Goal: Task Accomplishment & Management: Manage account settings

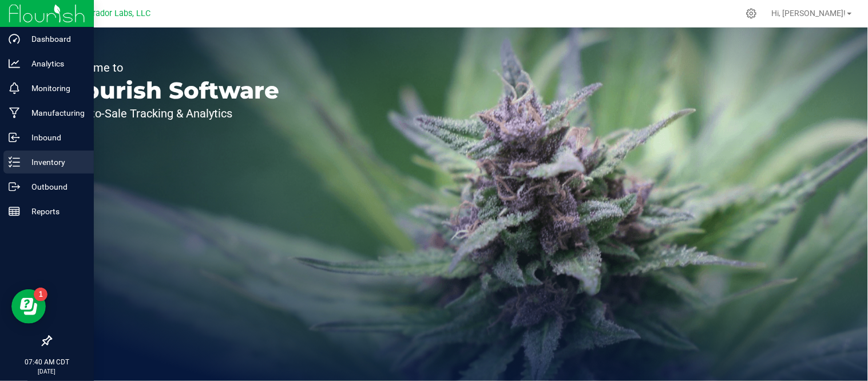
click at [42, 168] on p "Inventory" at bounding box center [54, 162] width 69 height 14
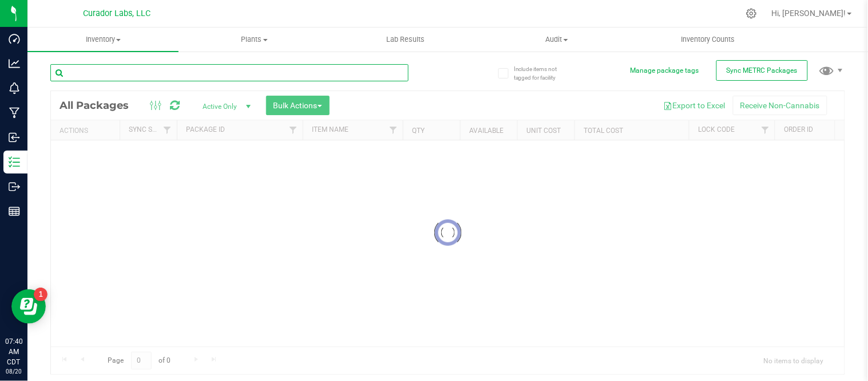
click at [149, 72] on input "text" at bounding box center [229, 72] width 358 height 17
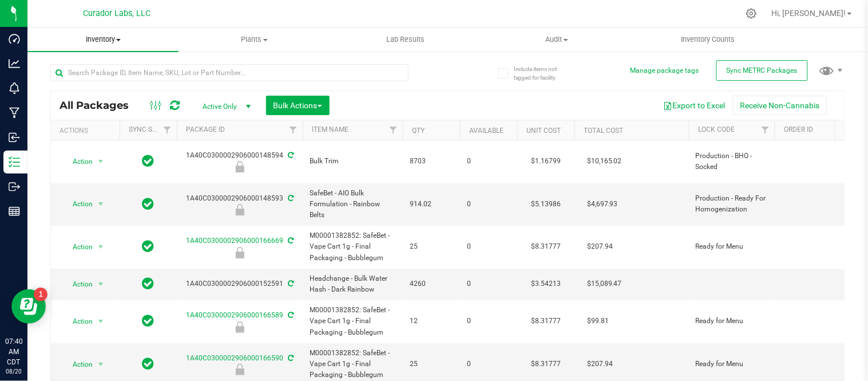
click at [116, 42] on span "Inventory" at bounding box center [102, 39] width 151 height 10
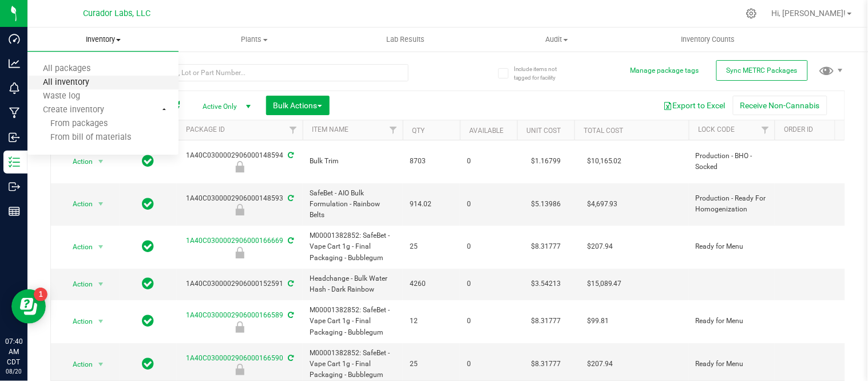
click at [100, 78] on span "All inventory" at bounding box center [65, 83] width 77 height 10
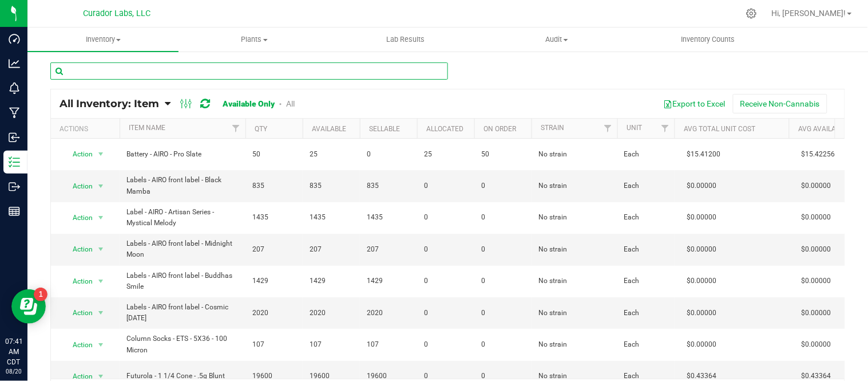
click at [144, 70] on input "text" at bounding box center [249, 70] width 398 height 17
paste input "Label - AIRO - Strain Series - Lemon Cherry Gelato"
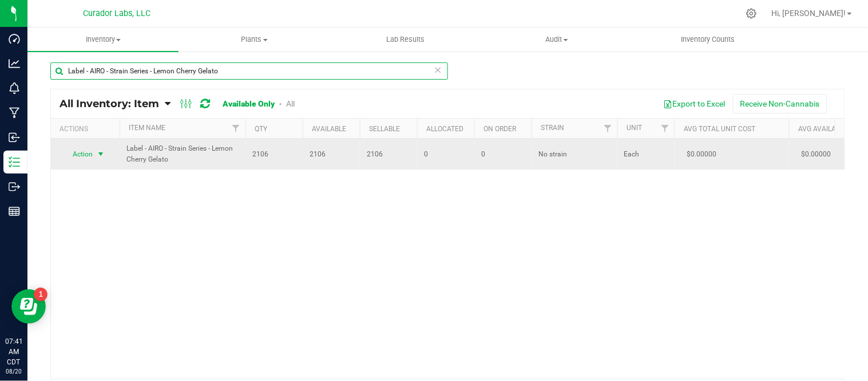
type input "Label - AIRO - Strain Series - Lemon Cherry Gelato"
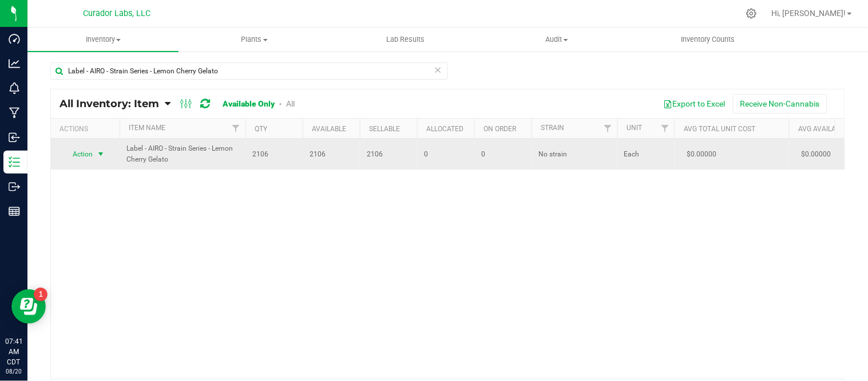
click at [98, 150] on span "select" at bounding box center [100, 153] width 9 height 9
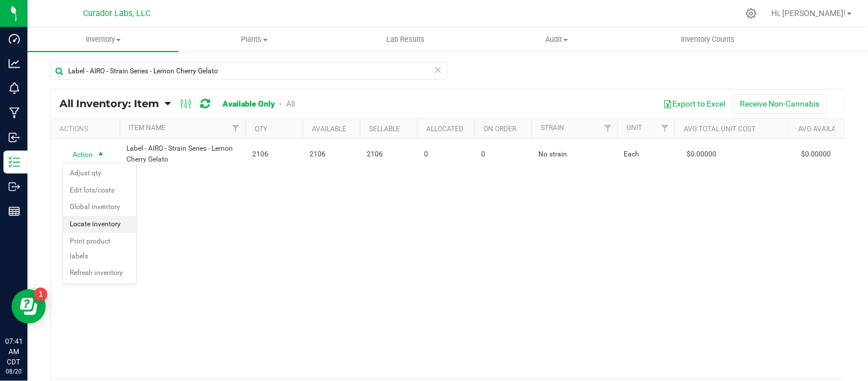
click at [115, 224] on li "Locate inventory" at bounding box center [99, 224] width 73 height 17
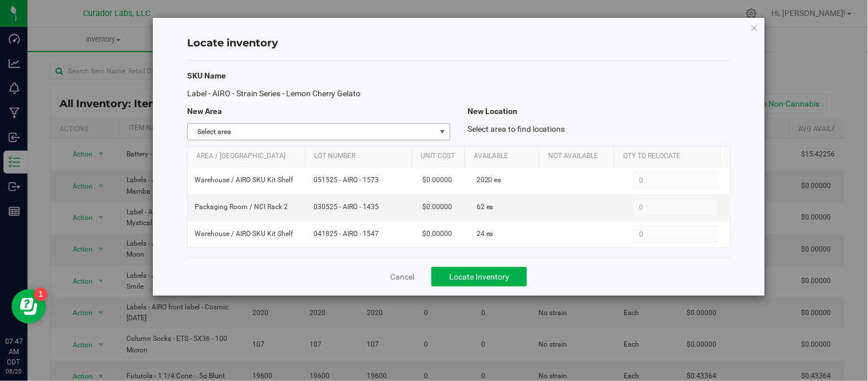
click at [438, 134] on span "select" at bounding box center [442, 131] width 9 height 9
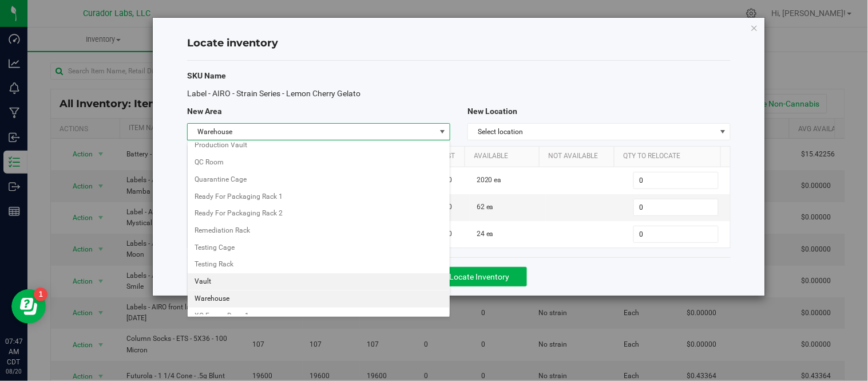
scroll to position [650, 0]
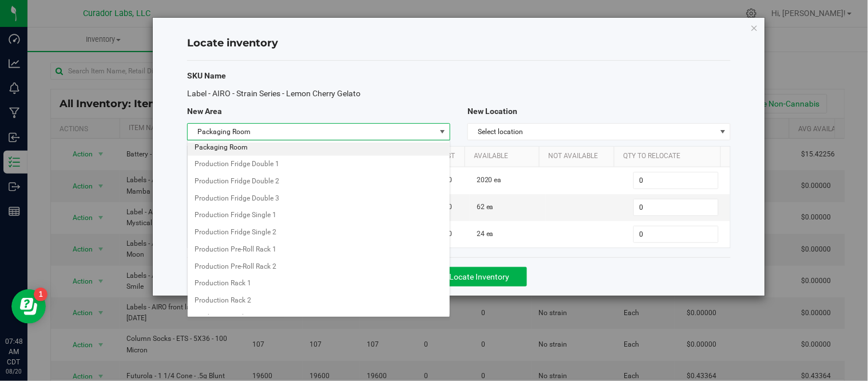
click at [229, 149] on li "Packaging Room" at bounding box center [319, 147] width 262 height 17
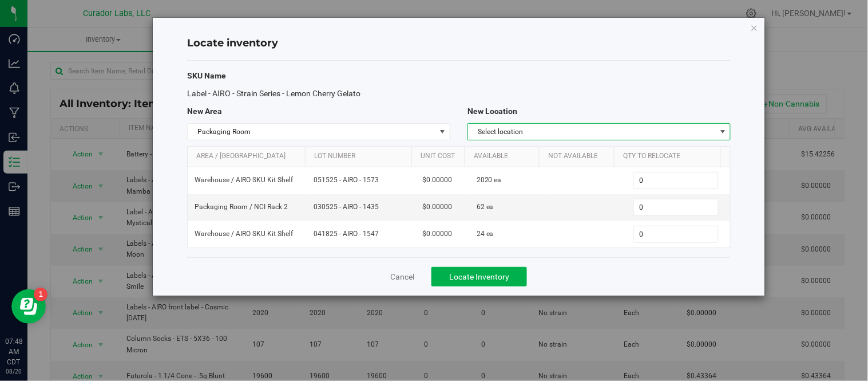
click at [584, 128] on span "Select location" at bounding box center [592, 132] width 248 height 16
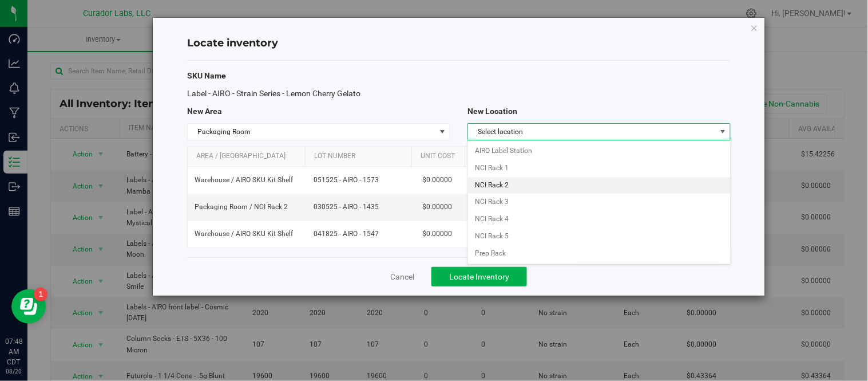
click at [545, 186] on li "NCI Rack 2" at bounding box center [599, 185] width 262 height 17
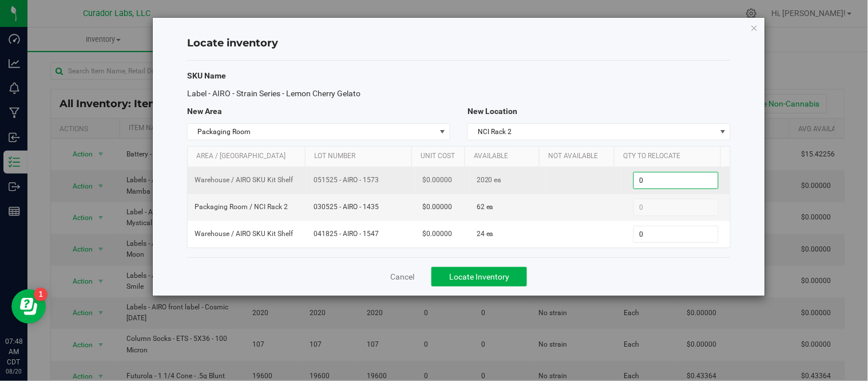
click at [665, 181] on span "0 0" at bounding box center [675, 180] width 85 height 17
type input "1010"
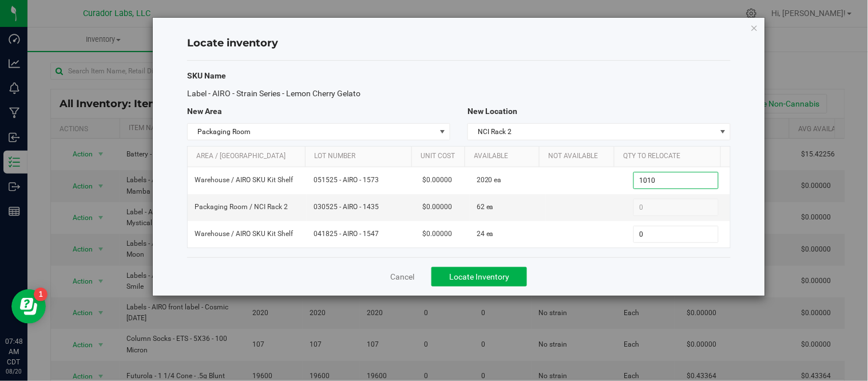
type input "1,010"
click at [565, 255] on div "SKU Name Label - AIRO - Strain Series - Lemon Cherry Gelato New Area New Locati…" at bounding box center [459, 159] width 544 height 196
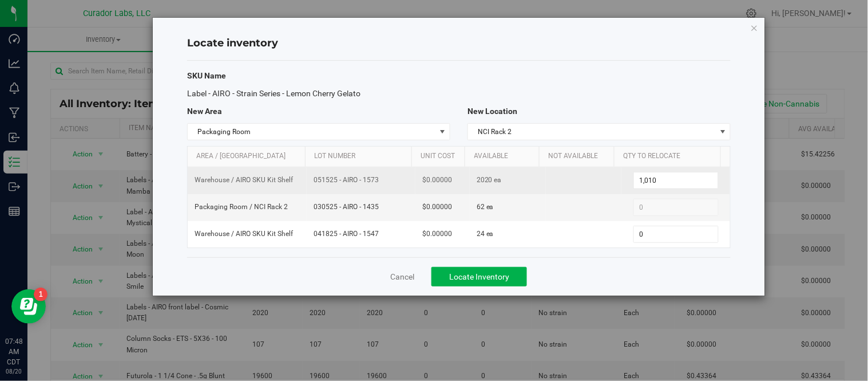
drag, startPoint x: 311, startPoint y: 180, endPoint x: 375, endPoint y: 187, distance: 65.0
click at [375, 187] on td "051525 - AIRO - 1573" at bounding box center [361, 180] width 109 height 27
copy span "051525 - AIRO - 1573"
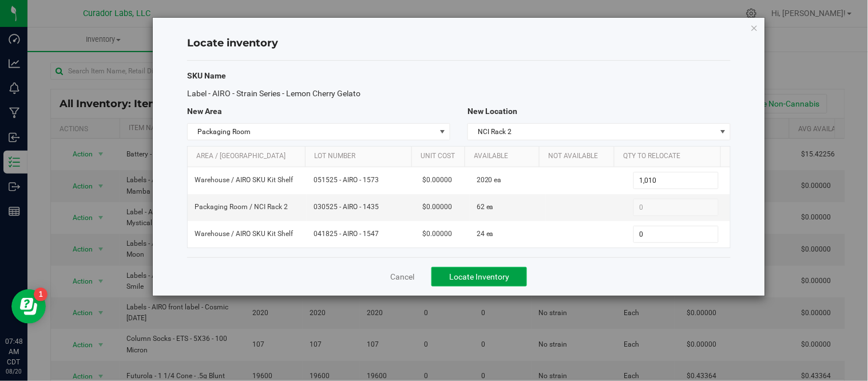
click at [494, 278] on span "Locate Inventory" at bounding box center [479, 276] width 60 height 9
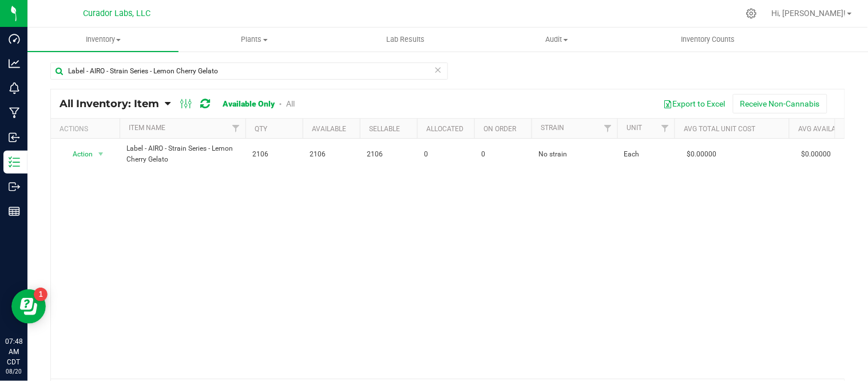
click at [434, 72] on icon at bounding box center [438, 69] width 8 height 14
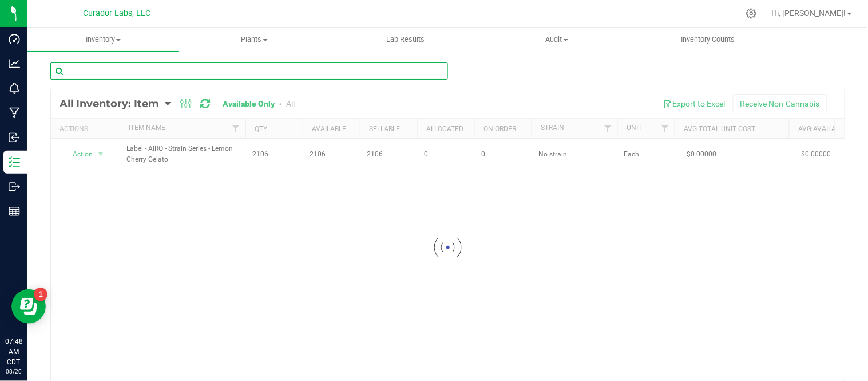
paste input "Cart Carton - AIRO Universal CR Prime No Logo Grey"
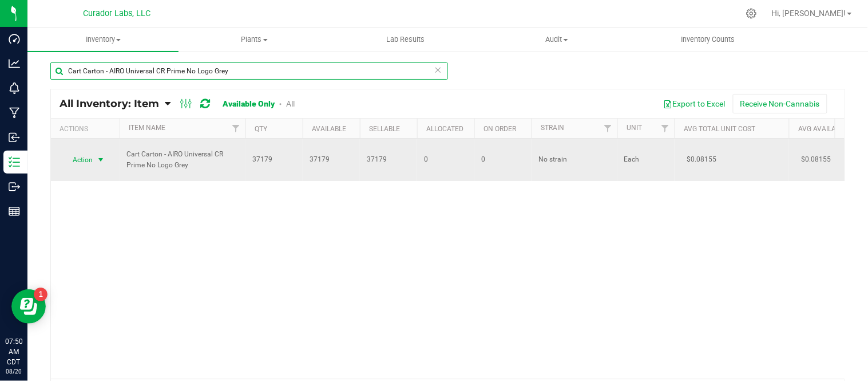
type input "Cart Carton - AIRO Universal CR Prime No Logo Grey"
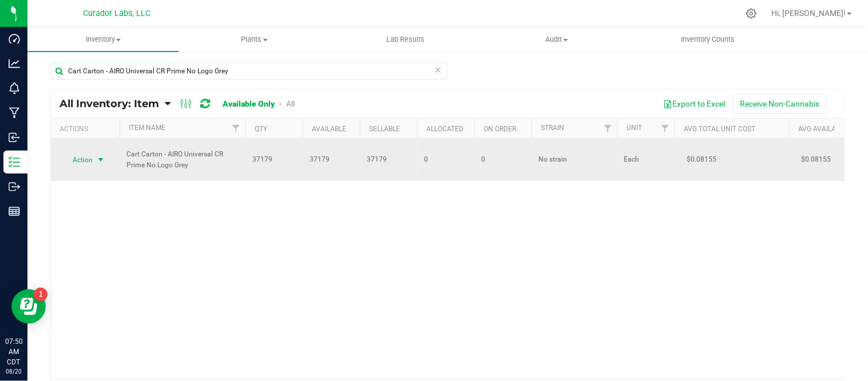
click at [100, 157] on span "select" at bounding box center [100, 159] width 9 height 9
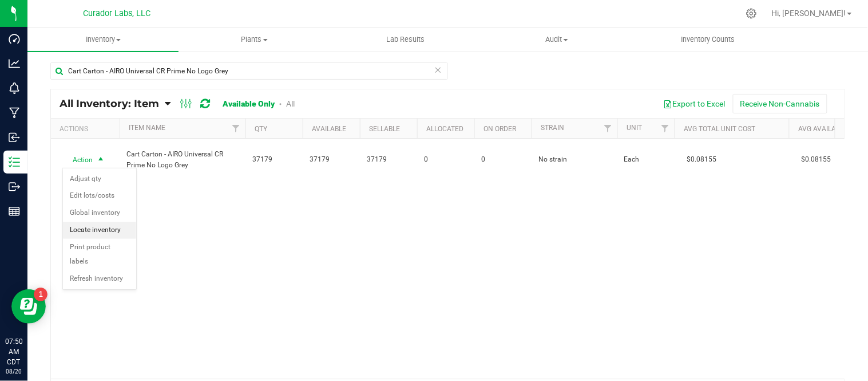
click at [109, 232] on li "Locate inventory" at bounding box center [99, 229] width 73 height 17
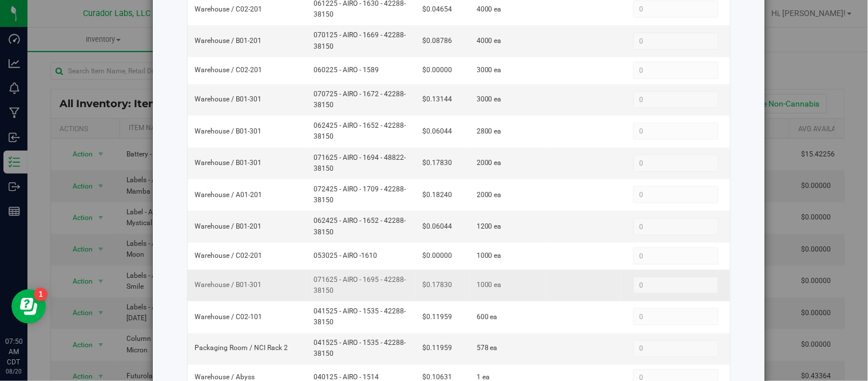
scroll to position [254, 0]
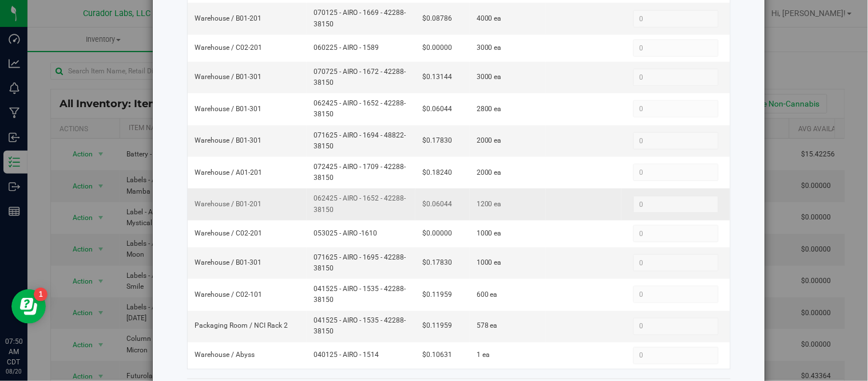
drag, startPoint x: 310, startPoint y: 199, endPoint x: 342, endPoint y: 213, distance: 35.9
click at [342, 213] on span "062425 - AIRO - 1652 - 42288-38150" at bounding box center [361, 204] width 95 height 22
copy span "062425 - AIRO - 1652 - 42288-38150"
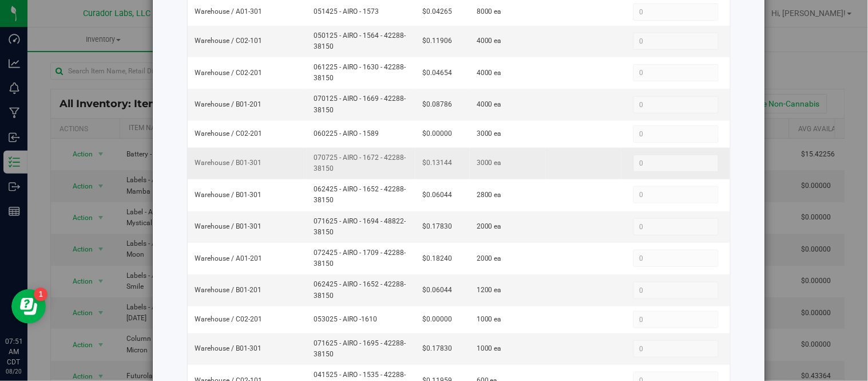
scroll to position [191, 0]
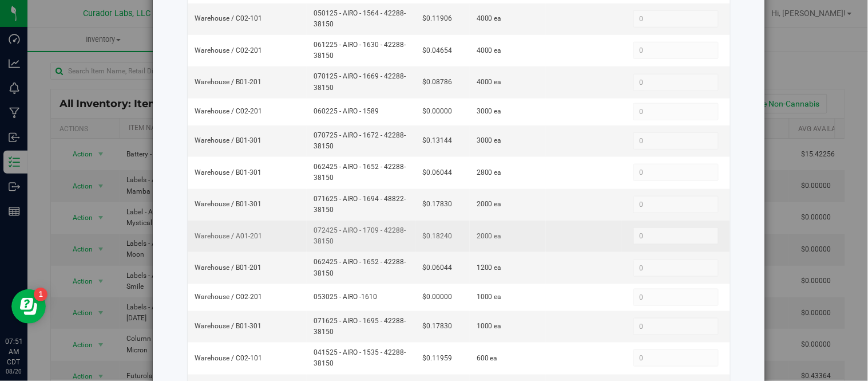
drag, startPoint x: 309, startPoint y: 231, endPoint x: 336, endPoint y: 242, distance: 29.5
click at [336, 242] on td "072425 - AIRO - 1709 - 42288-38150" at bounding box center [361, 235] width 109 height 31
copy span "072425 - AIRO - 1709 - 42288-38150"
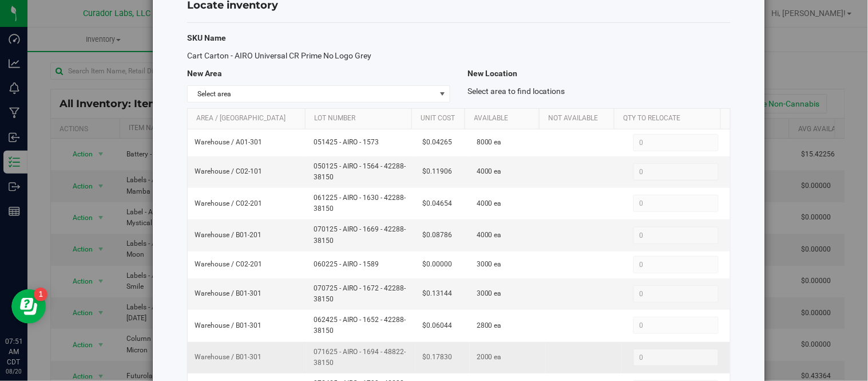
scroll to position [0, 0]
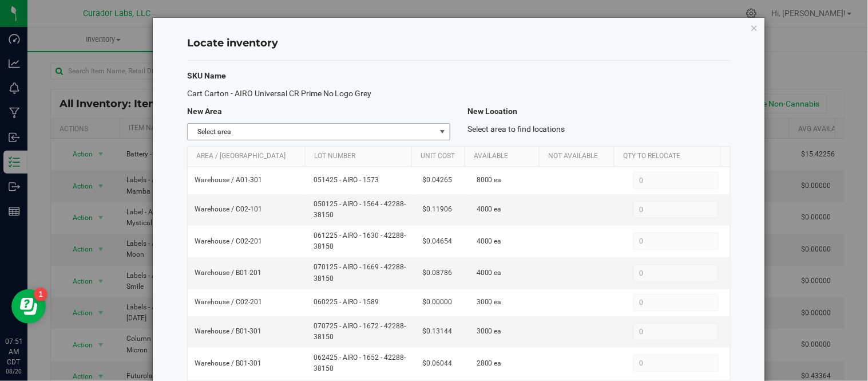
click at [438, 129] on span "select" at bounding box center [442, 131] width 9 height 9
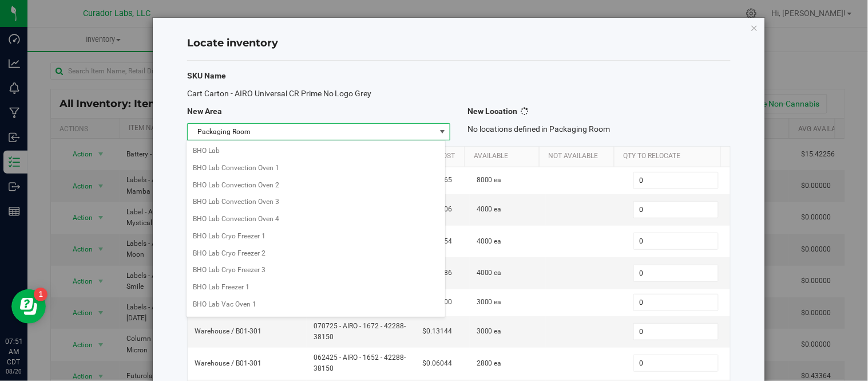
scroll to position [496, 0]
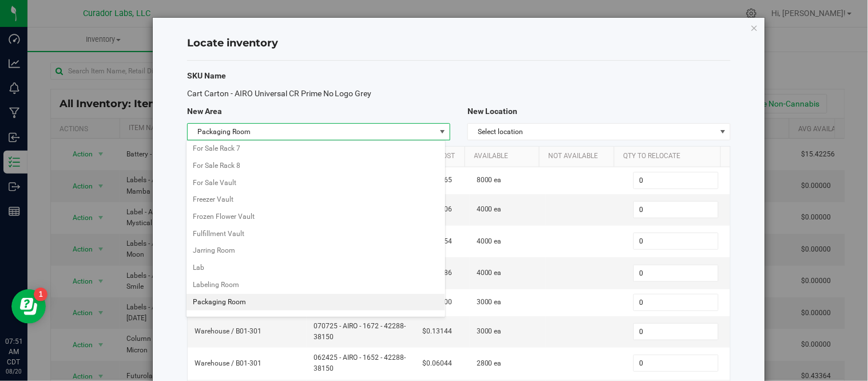
click at [235, 306] on li "Packaging Room" at bounding box center [316, 302] width 259 height 17
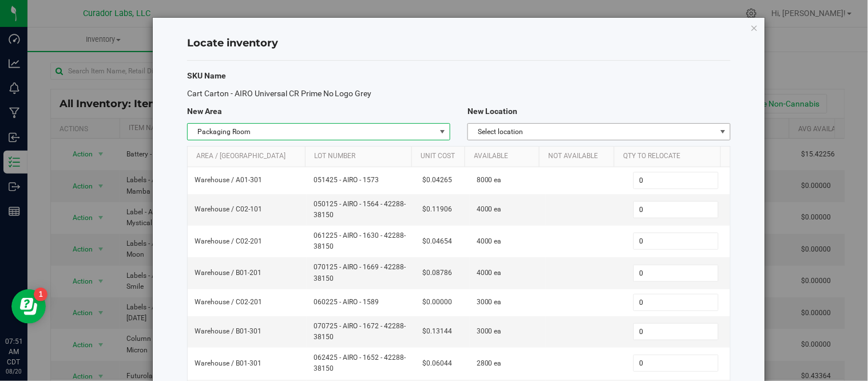
click at [539, 133] on span "Select location" at bounding box center [592, 132] width 248 height 16
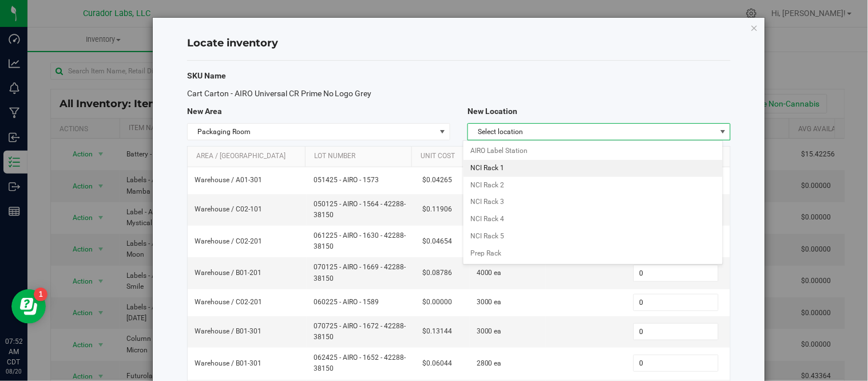
click at [565, 167] on li "NCI Rack 1" at bounding box center [593, 168] width 259 height 17
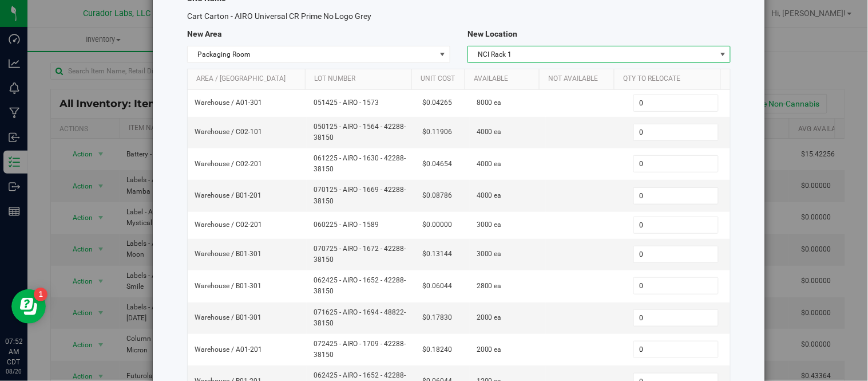
scroll to position [55, 0]
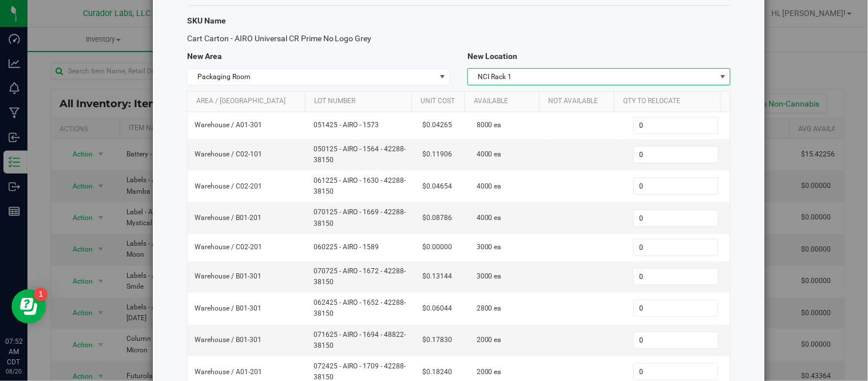
click at [629, 76] on span "NCI Rack 1" at bounding box center [592, 77] width 248 height 16
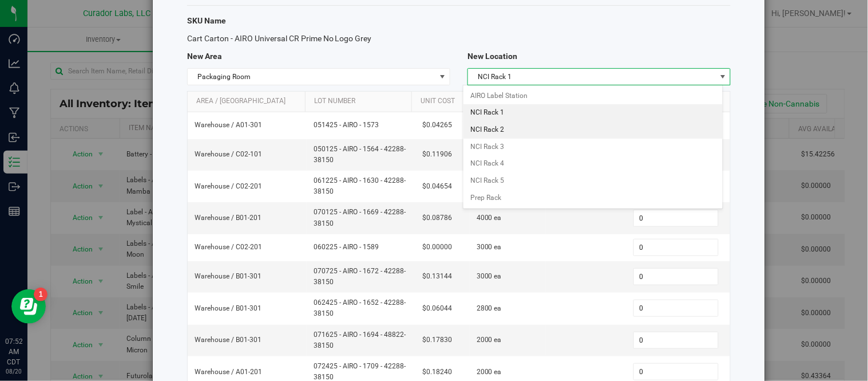
click at [518, 136] on li "NCI Rack 2" at bounding box center [593, 129] width 259 height 17
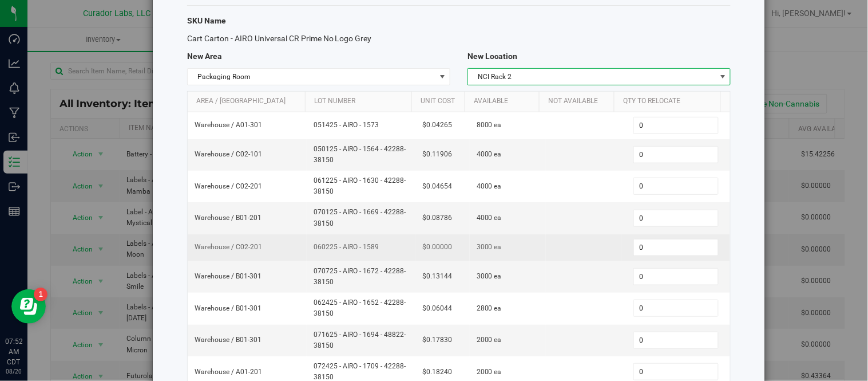
scroll to position [182, 0]
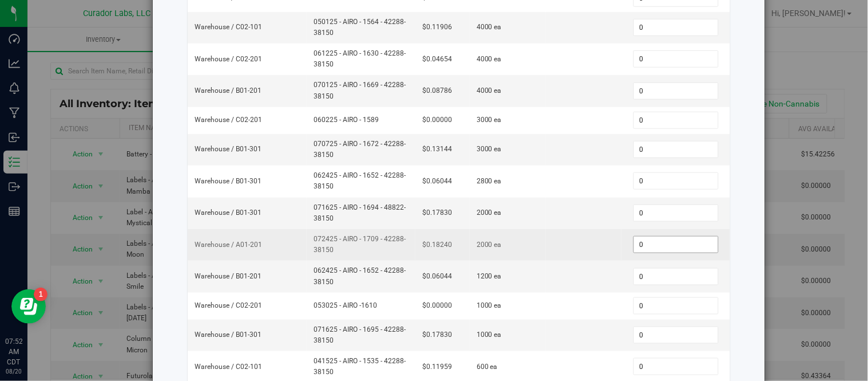
click at [644, 241] on span "0 0" at bounding box center [675, 244] width 85 height 17
type input "1000"
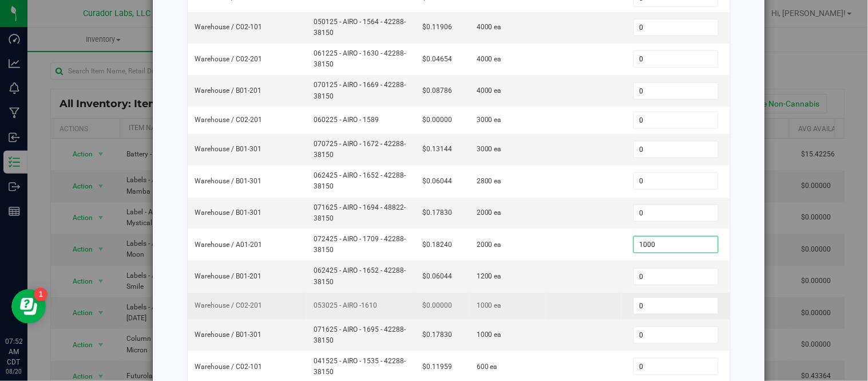
type input "1,000"
click at [490, 310] on span "1000 ea" at bounding box center [489, 305] width 25 height 11
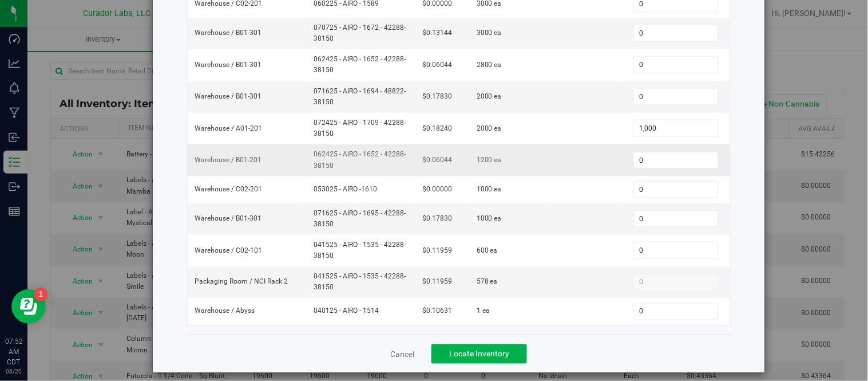
scroll to position [310, 0]
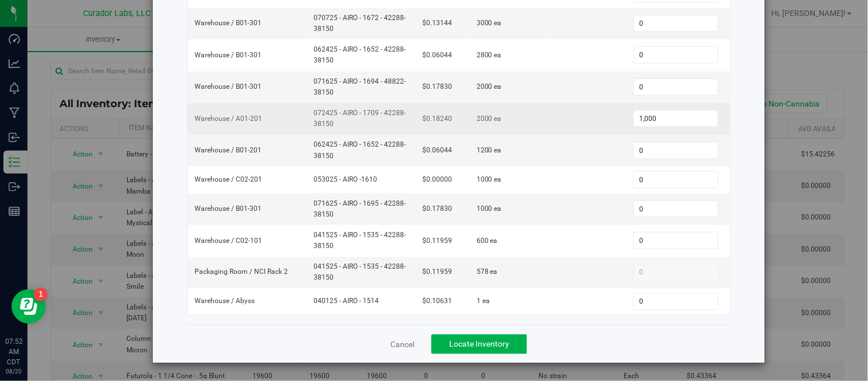
drag, startPoint x: 308, startPoint y: 113, endPoint x: 339, endPoint y: 121, distance: 32.6
click at [339, 121] on td "072425 - AIRO - 1709 - 42288-38150" at bounding box center [361, 118] width 109 height 31
copy span "072425 - AIRO - 1709 - 42288-38150"
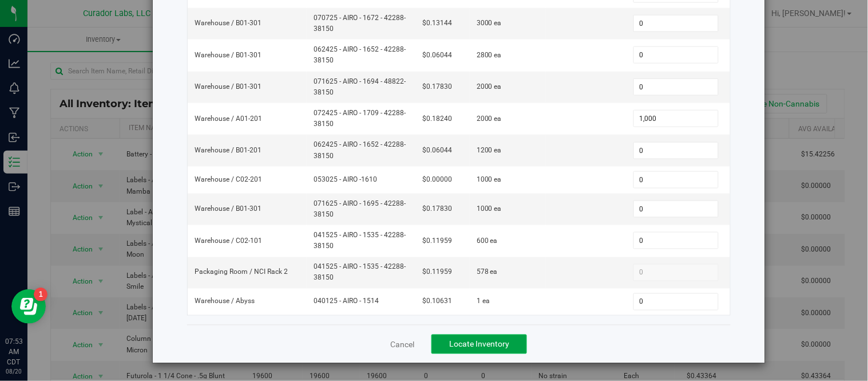
click at [506, 340] on button "Locate Inventory" at bounding box center [479, 343] width 96 height 19
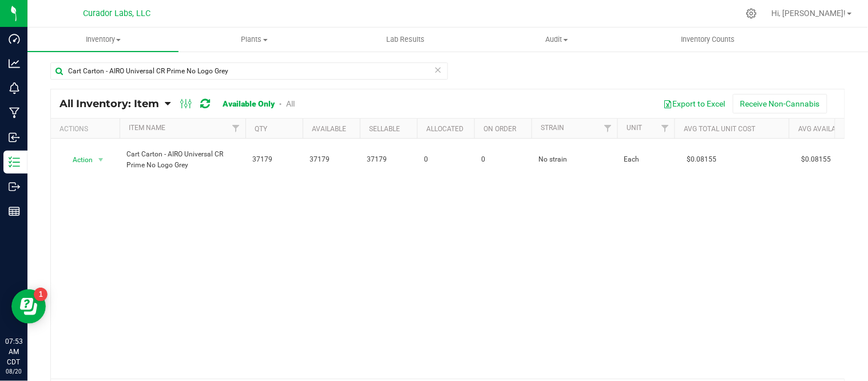
click at [435, 71] on icon at bounding box center [438, 69] width 8 height 14
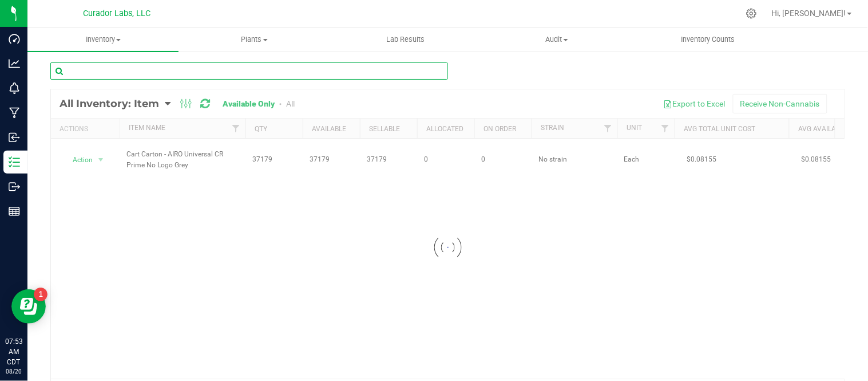
click at [385, 70] on input "text" at bounding box center [249, 70] width 398 height 17
paste input "Label - AIRO - Strain Series - Lemon Cherry Gelato"
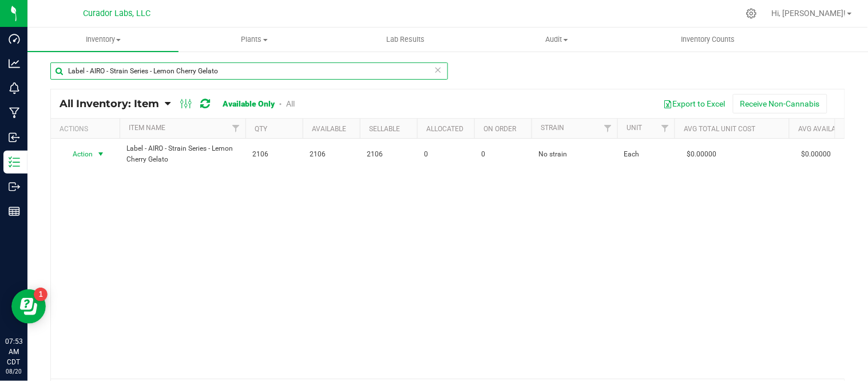
type input "Label - AIRO - Strain Series - Lemon Cherry Gelato"
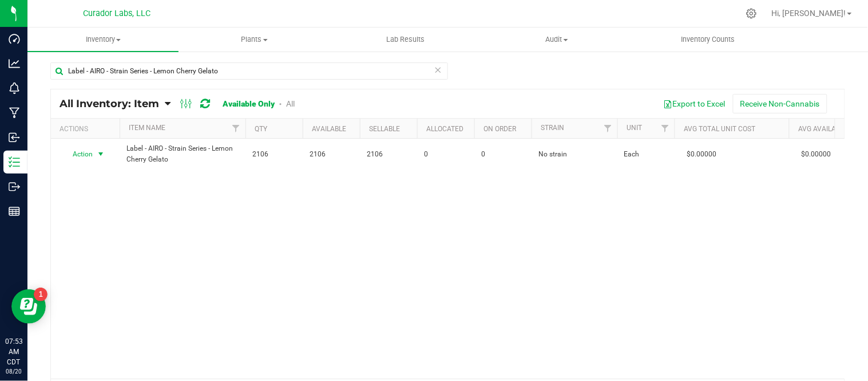
click at [101, 153] on span "select" at bounding box center [100, 153] width 9 height 9
click at [116, 221] on li "Locate inventory" at bounding box center [99, 224] width 73 height 17
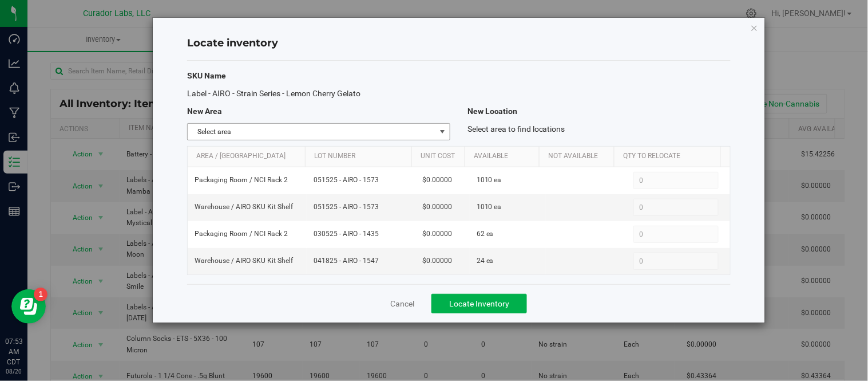
click at [441, 133] on span "select" at bounding box center [442, 131] width 9 height 9
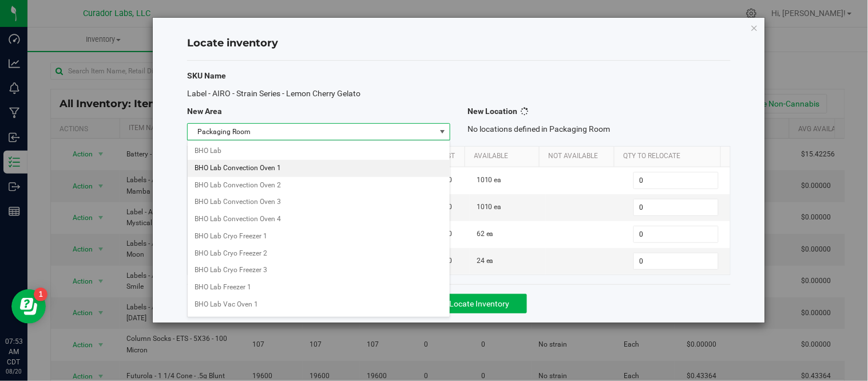
scroll to position [496, 0]
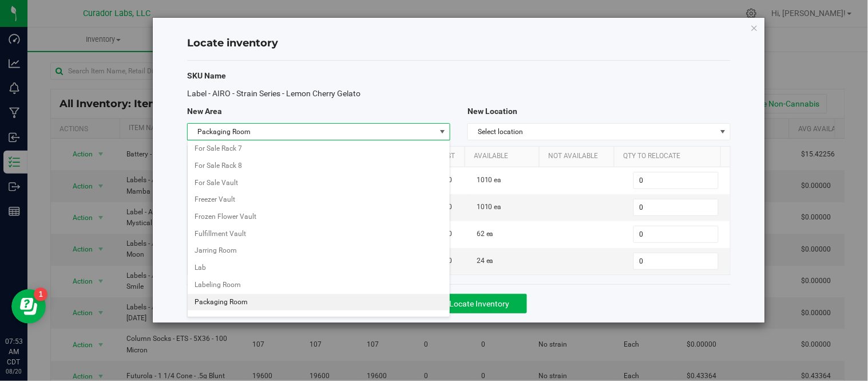
click at [229, 306] on li "Packaging Room" at bounding box center [319, 302] width 262 height 17
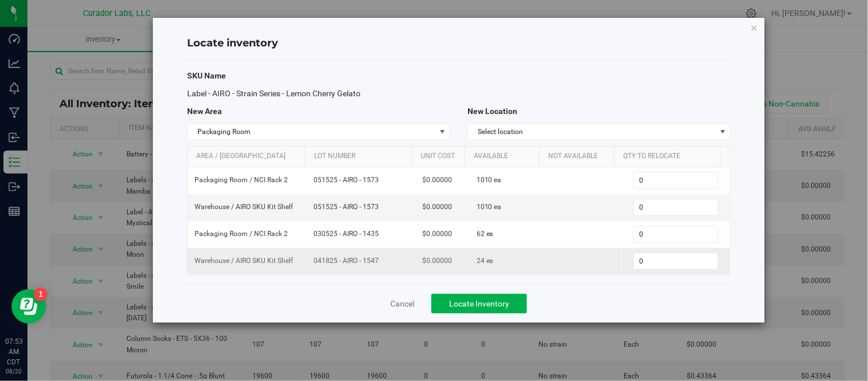
drag, startPoint x: 312, startPoint y: 262, endPoint x: 387, endPoint y: 264, distance: 75.0
click at [387, 264] on span "041825 - AIRO - 1547" at bounding box center [361, 260] width 95 height 11
copy span "041825 - AIRO - 1547"
click at [579, 134] on span "Select location" at bounding box center [592, 132] width 248 height 16
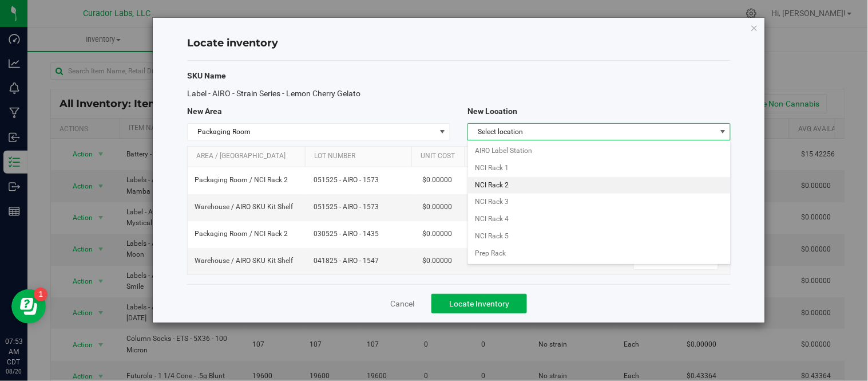
click at [555, 181] on li "NCI Rack 2" at bounding box center [599, 185] width 262 height 17
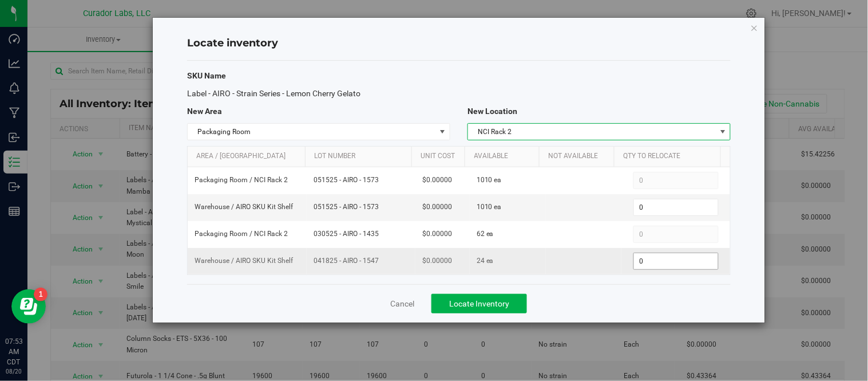
click at [647, 260] on span "0 0" at bounding box center [675, 260] width 85 height 17
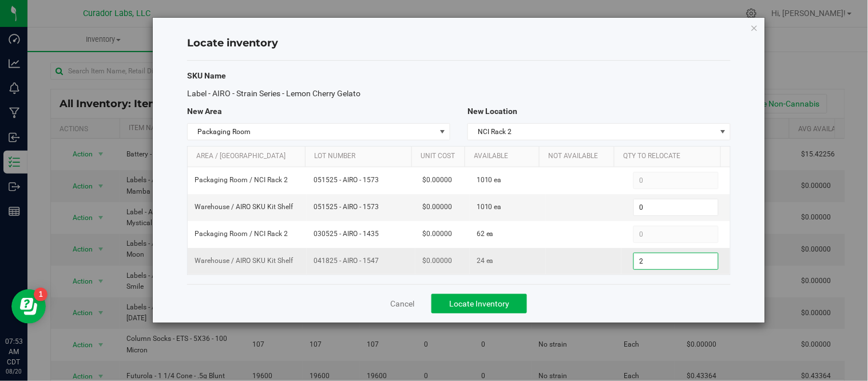
type input "24"
click at [494, 310] on button "Locate Inventory" at bounding box center [479, 303] width 96 height 19
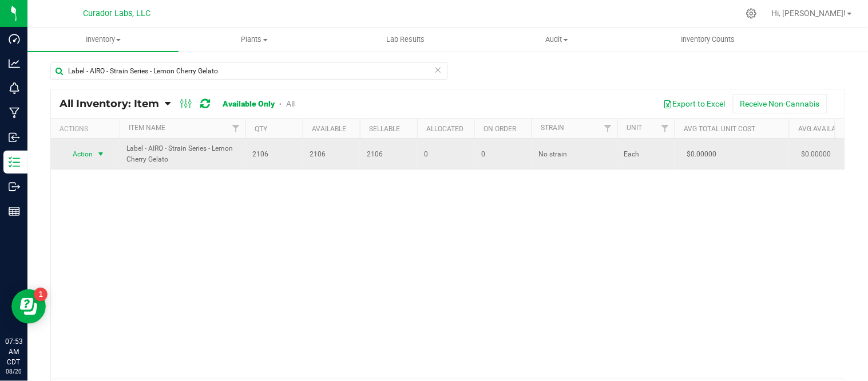
click at [106, 155] on span "select" at bounding box center [101, 154] width 14 height 16
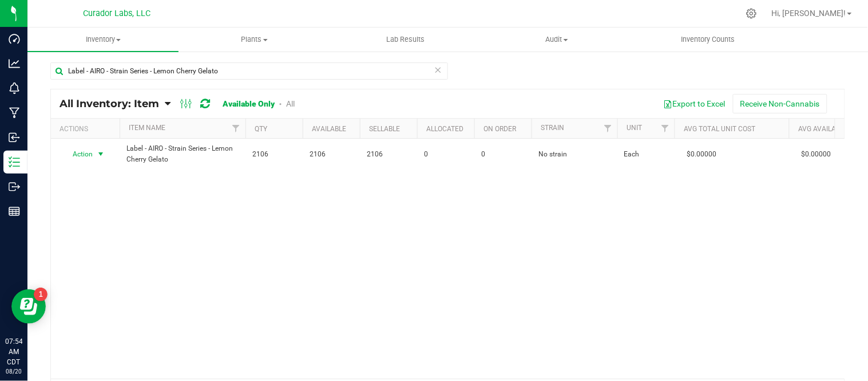
click at [434, 70] on icon at bounding box center [438, 69] width 8 height 14
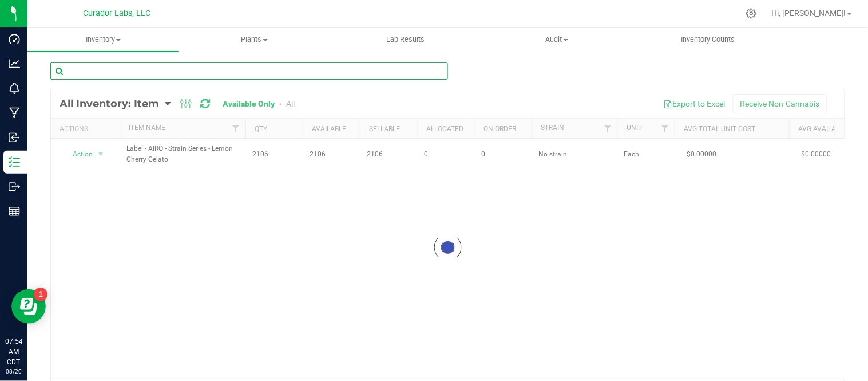
click at [225, 71] on input "text" at bounding box center [249, 70] width 398 height 17
paste input "Case box - HeadChange Safe Bet - Terps Up White on Black - 4x4x4"
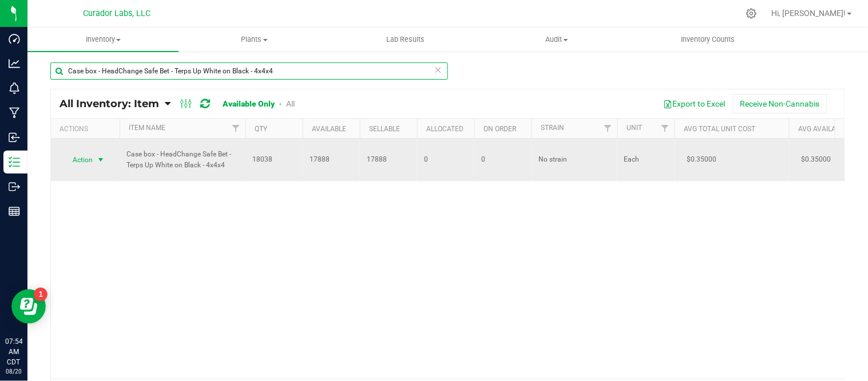
type input "Case box - HeadChange Safe Bet - Terps Up White on Black - 4x4x4"
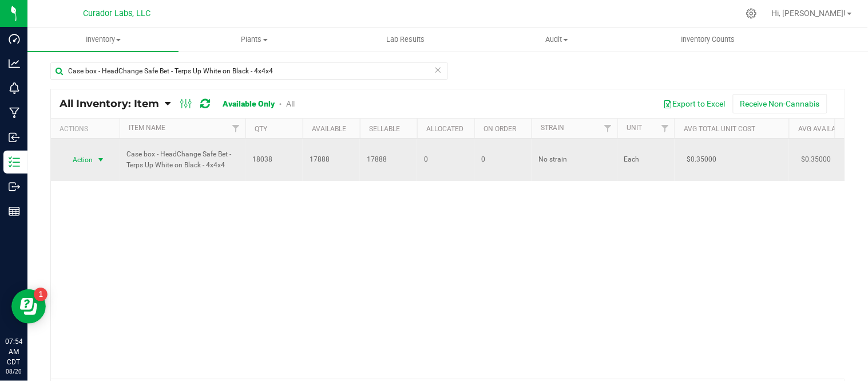
click at [100, 161] on span "select" at bounding box center [100, 159] width 9 height 9
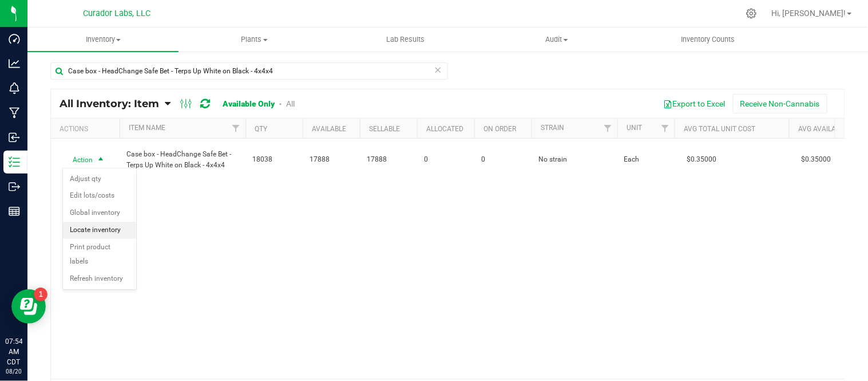
click at [117, 232] on li "Locate inventory" at bounding box center [99, 229] width 73 height 17
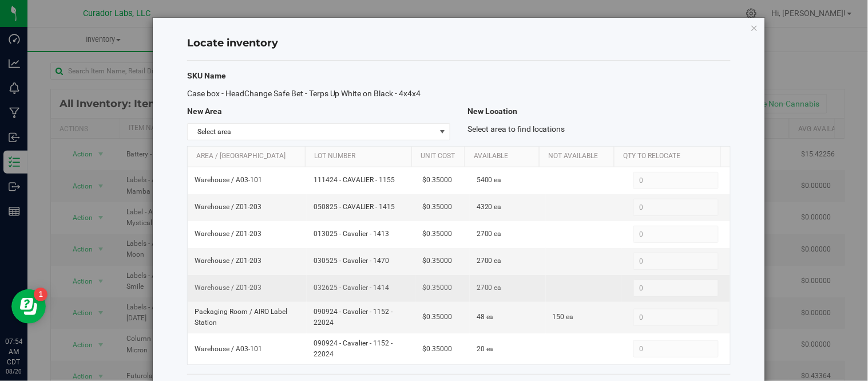
scroll to position [50, 0]
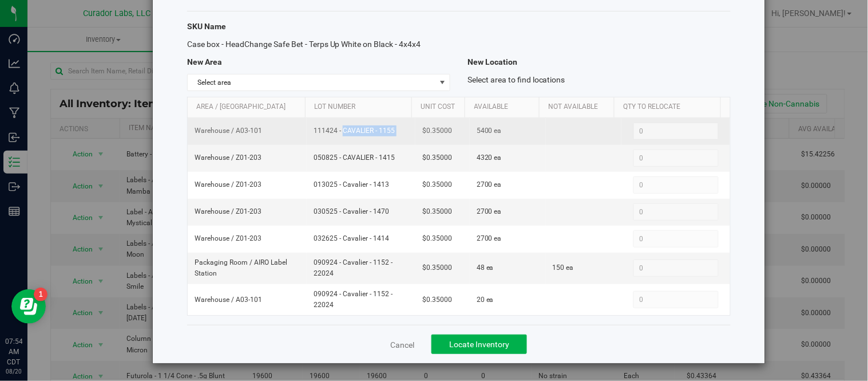
drag, startPoint x: 307, startPoint y: 128, endPoint x: 409, endPoint y: 132, distance: 101.9
click at [409, 132] on tr "Warehouse / A03-101 111424 - CAVALIER - 1155 $0.35000 5400 ea 0 0" at bounding box center [459, 131] width 542 height 27
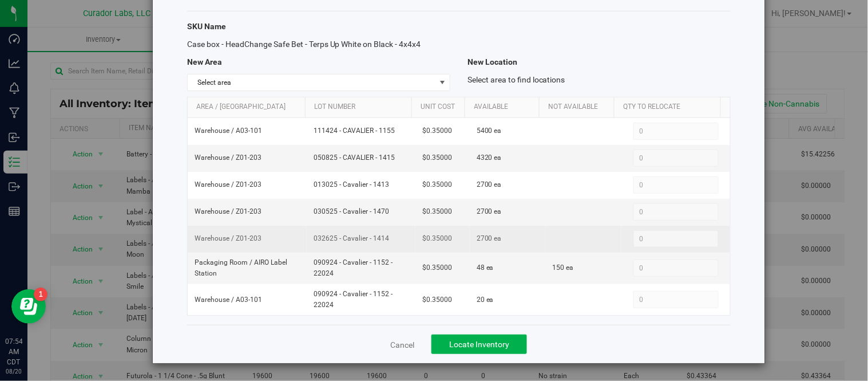
click at [370, 231] on td "032625 - Cavalier - 1414" at bounding box center [361, 238] width 109 height 27
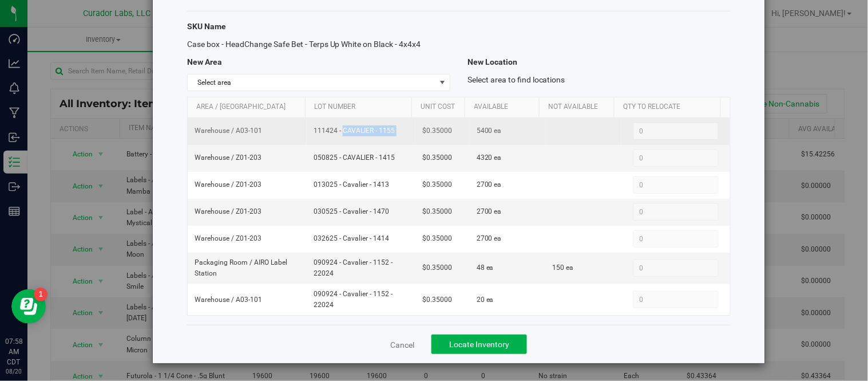
drag, startPoint x: 307, startPoint y: 130, endPoint x: 409, endPoint y: 140, distance: 101.8
click at [409, 140] on tr "Warehouse / A03-101 111424 - CAVALIER - 1155 $0.35000 5400 ea 0 0" at bounding box center [459, 131] width 542 height 27
copy td "111424 - CAVALIER - 1155"
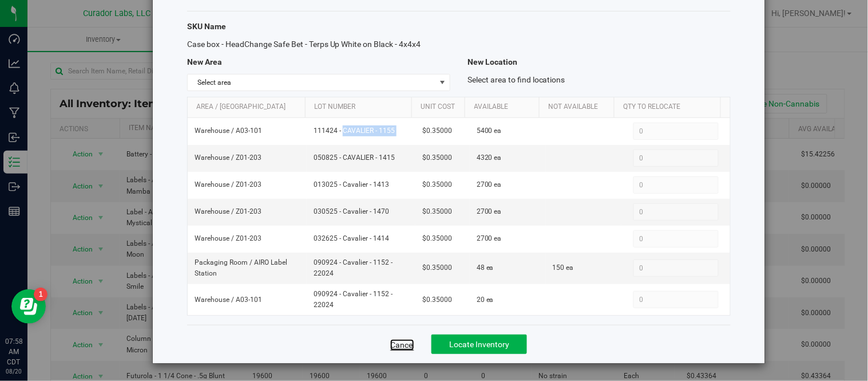
click at [402, 346] on link "Cancel" at bounding box center [402, 344] width 24 height 11
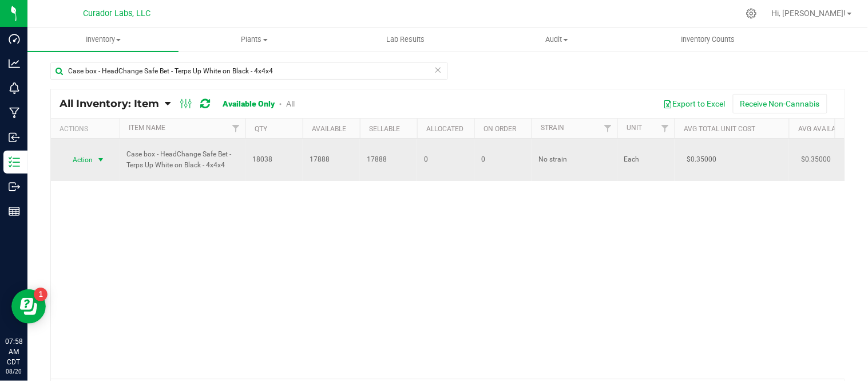
click at [104, 166] on span "select" at bounding box center [101, 160] width 14 height 16
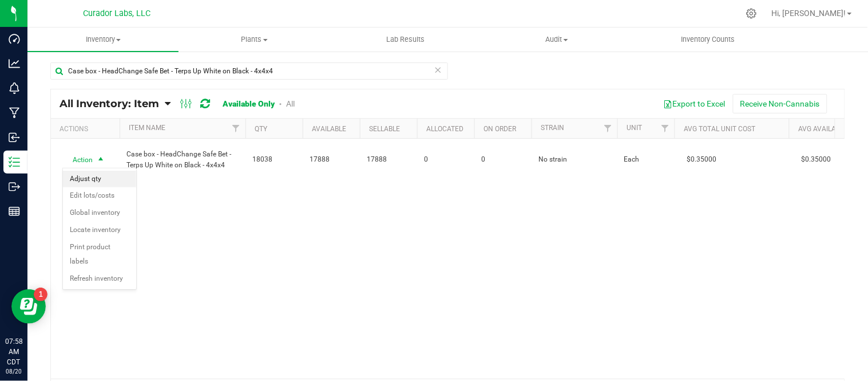
click at [105, 176] on li "Adjust qty" at bounding box center [99, 179] width 73 height 17
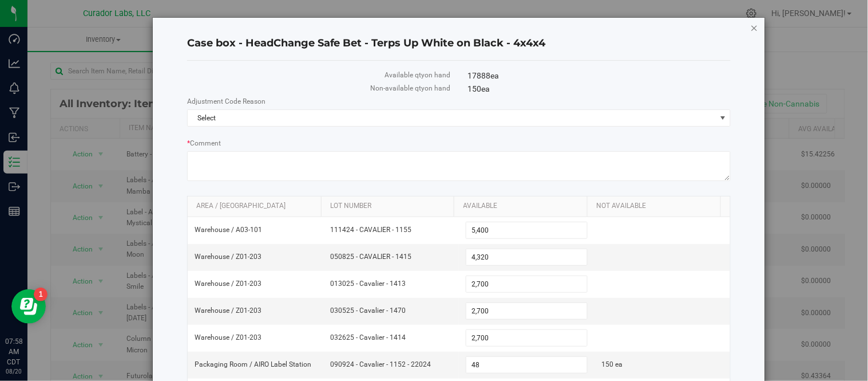
click at [751, 31] on icon "button" at bounding box center [755, 28] width 8 height 14
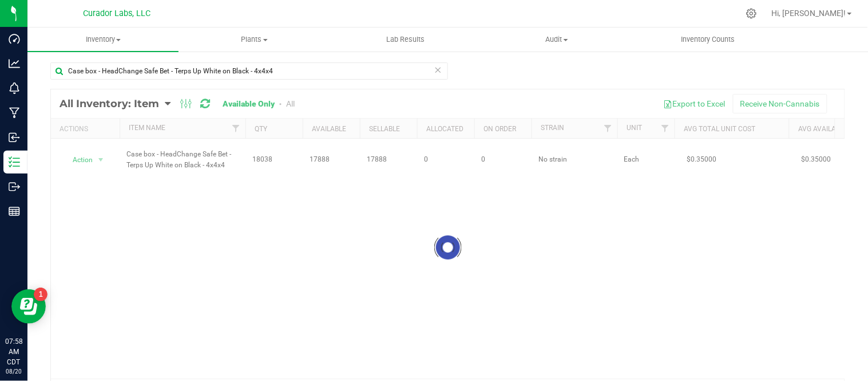
click at [97, 159] on div at bounding box center [448, 247] width 794 height 316
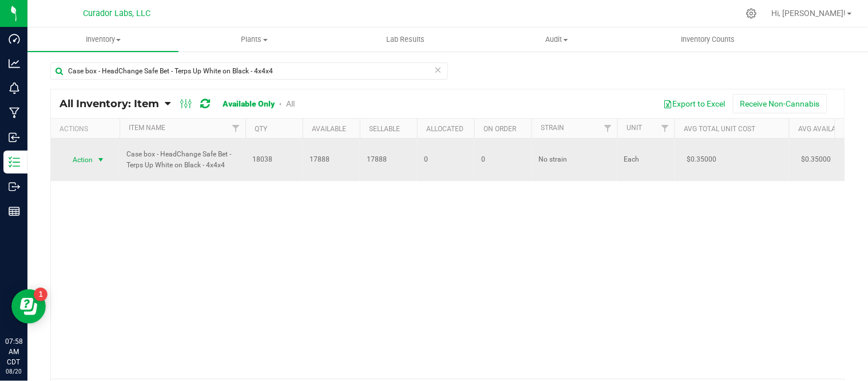
click at [100, 159] on span "select" at bounding box center [100, 159] width 9 height 9
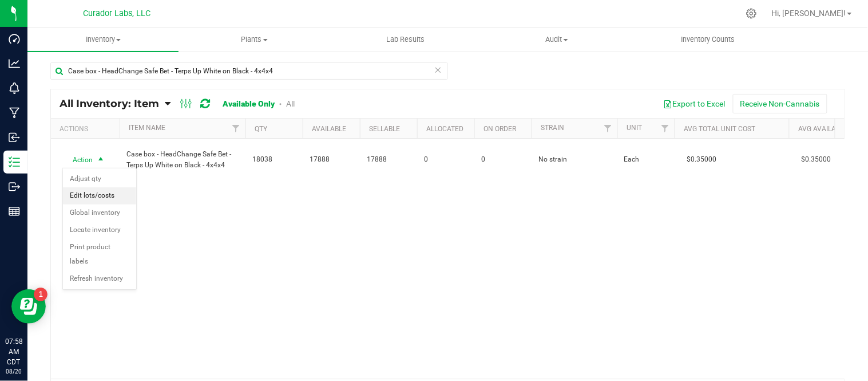
click at [95, 196] on li "Edit lots/costs" at bounding box center [99, 195] width 73 height 17
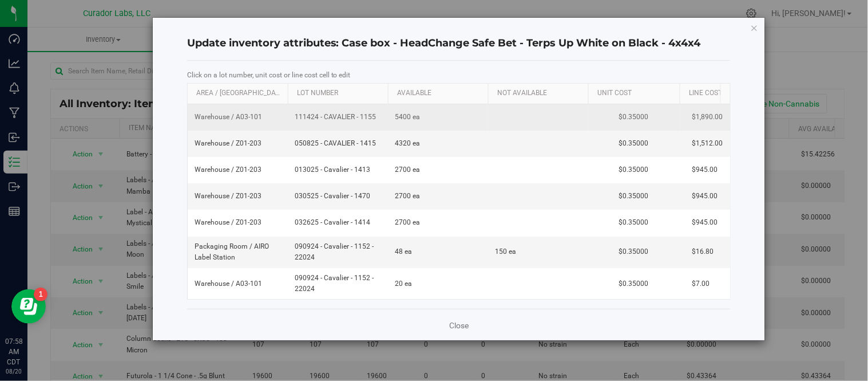
click at [395, 118] on span "5400 ea" at bounding box center [407, 117] width 25 height 11
click at [372, 117] on span "111424 - CAVALIER - 1155" at bounding box center [338, 117] width 86 height 11
type input "111424 - CAVALIER - 1155 - 22024"
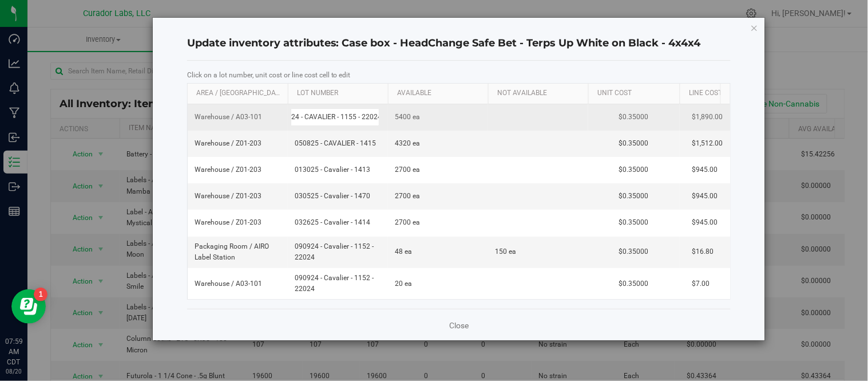
click at [388, 72] on label "Click on a lot number, unit cost or line cost cell to edit" at bounding box center [459, 75] width 544 height 10
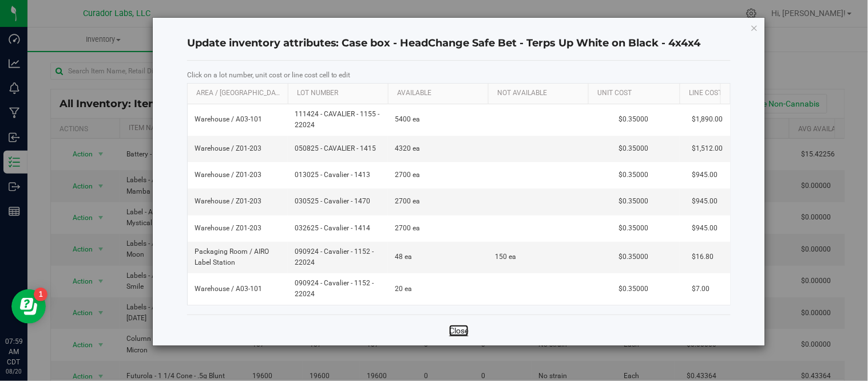
click at [462, 336] on link "Close" at bounding box center [458, 329] width 19 height 11
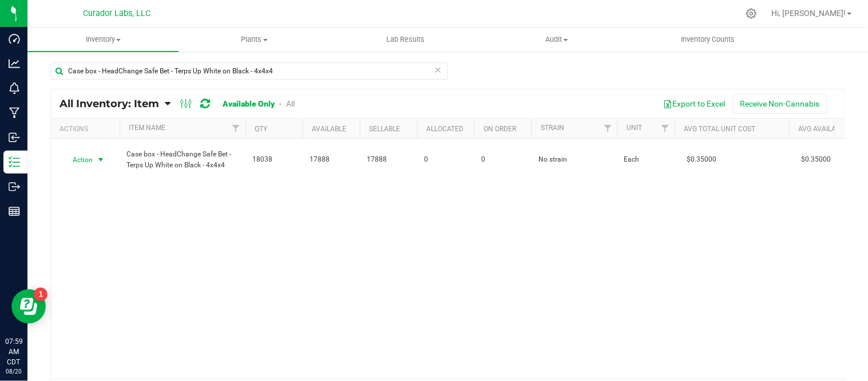
click at [101, 159] on span "select" at bounding box center [100, 159] width 9 height 9
click at [96, 180] on li "Adjust qty" at bounding box center [99, 179] width 73 height 17
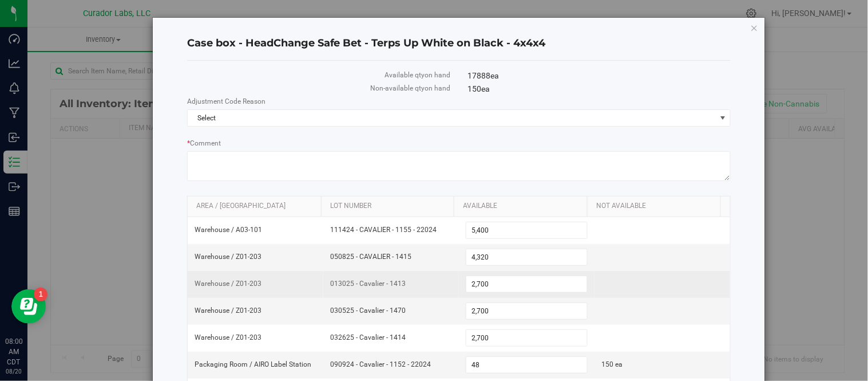
scroll to position [92, 0]
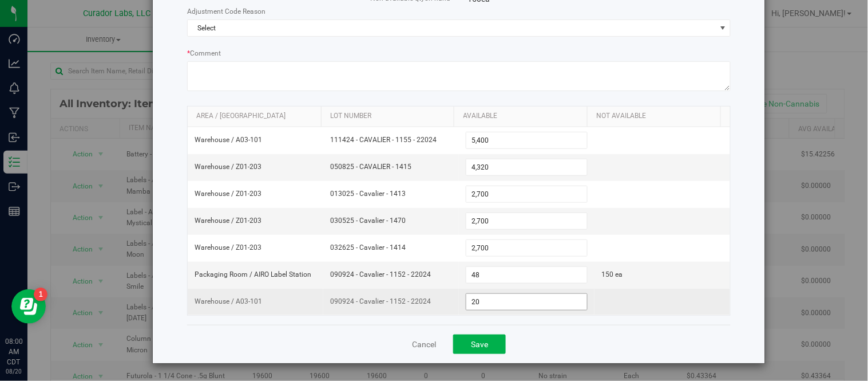
click at [481, 304] on span "20 20" at bounding box center [527, 301] width 122 height 17
type input "2"
type input "0"
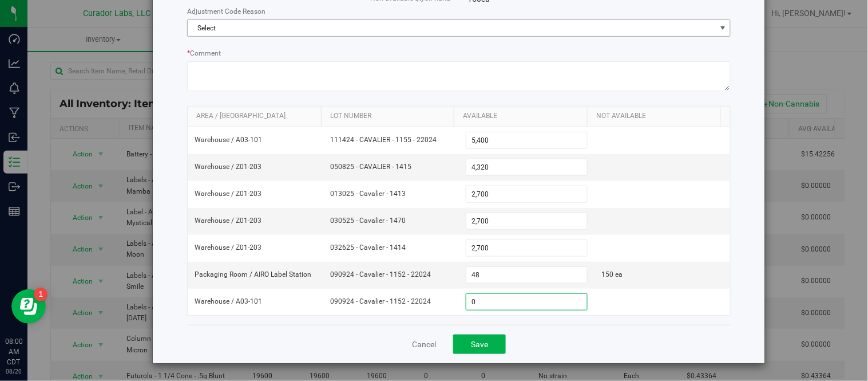
type input "0"
click at [652, 20] on span "Select" at bounding box center [452, 28] width 528 height 16
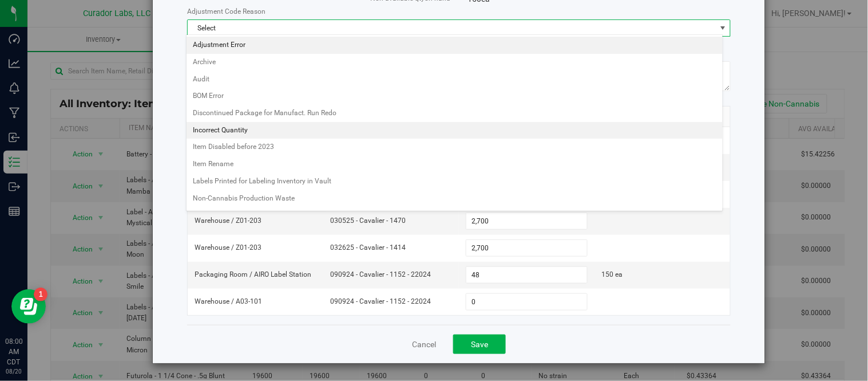
drag, startPoint x: 284, startPoint y: 45, endPoint x: 291, endPoint y: 45, distance: 6.9
click at [288, 45] on li "Adjustment Error" at bounding box center [455, 45] width 536 height 17
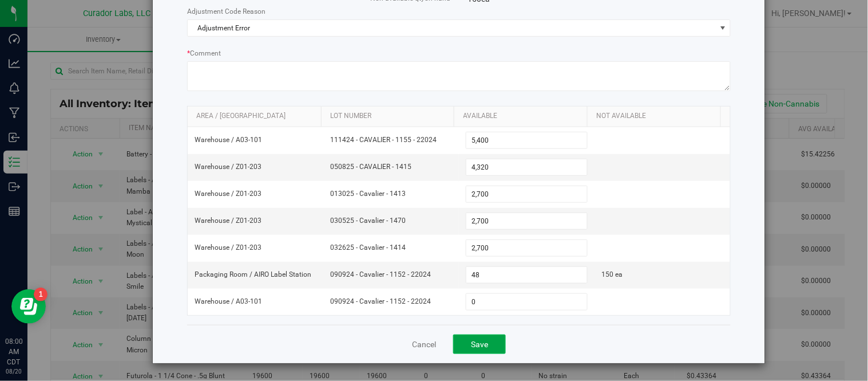
click at [471, 346] on span "Save" at bounding box center [479, 343] width 17 height 9
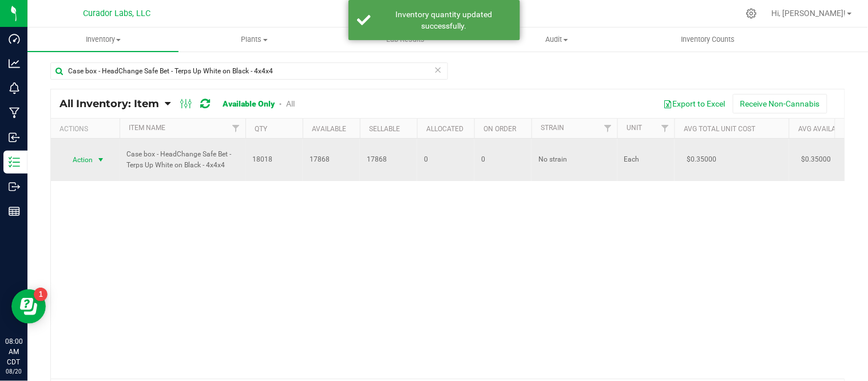
click at [98, 158] on span "select" at bounding box center [100, 159] width 9 height 9
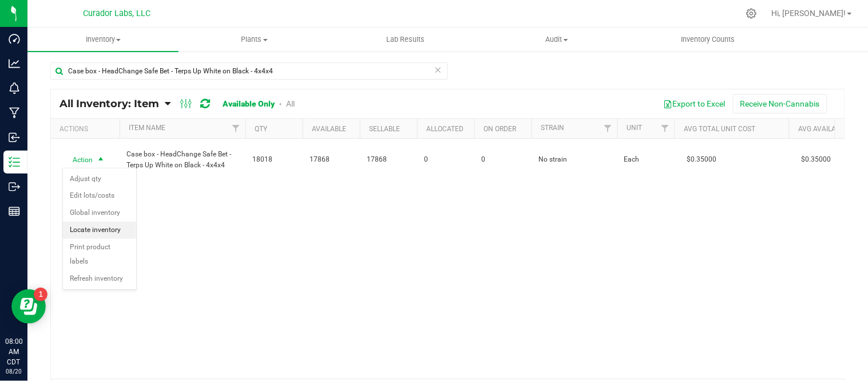
click at [110, 231] on li "Locate inventory" at bounding box center [99, 229] width 73 height 17
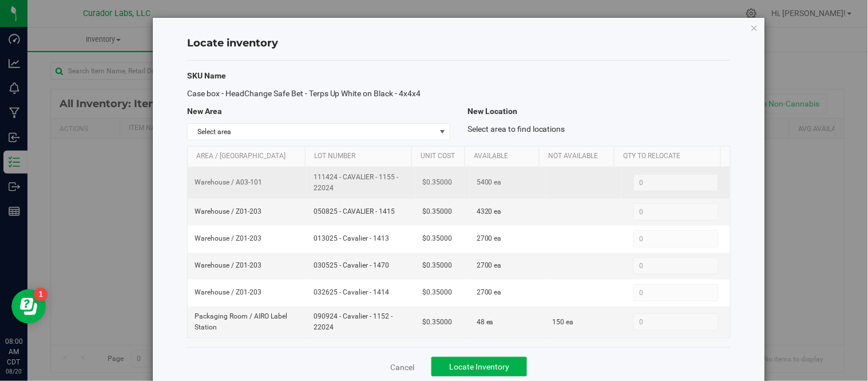
drag, startPoint x: 310, startPoint y: 177, endPoint x: 339, endPoint y: 189, distance: 31.9
click at [339, 189] on span "111424 - CAVALIER - 1155 - 22024" at bounding box center [361, 183] width 95 height 22
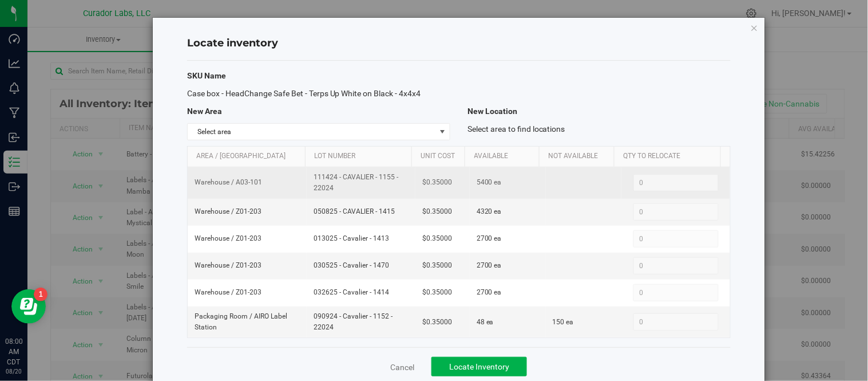
copy span "111424 - CAVALIER - 1155 - 22024"
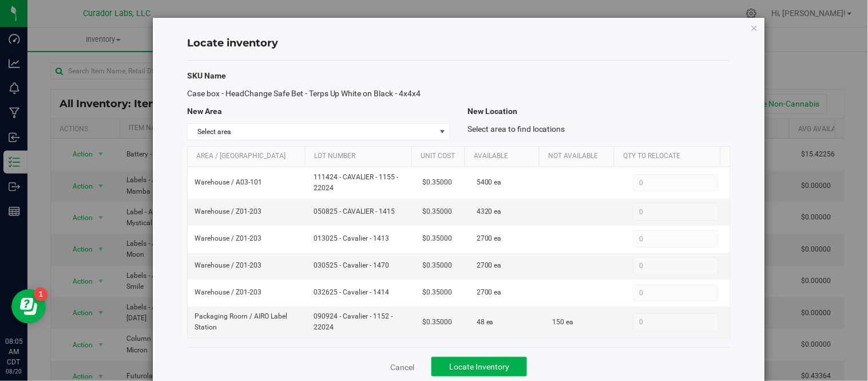
drag, startPoint x: 185, startPoint y: 94, endPoint x: 426, endPoint y: 90, distance: 240.4
click at [426, 90] on div "Case box - HeadChange Safe Bet - Terps Up White on Black - 4x4x4" at bounding box center [319, 94] width 280 height 12
copy span "Case box - HeadChange Safe Bet - Terps Up White on Black - 4x4x4"
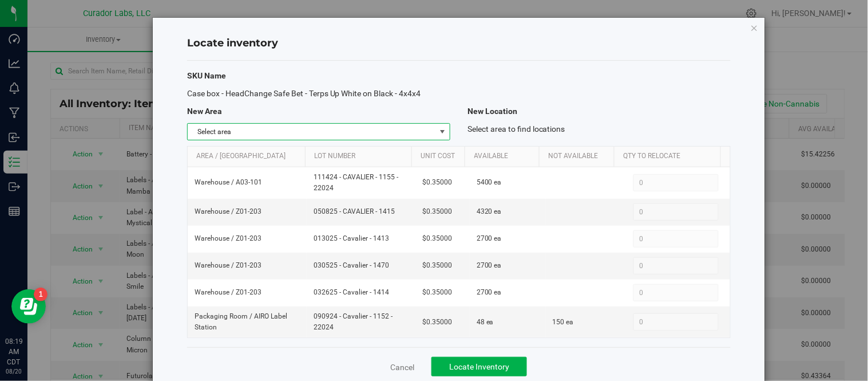
click at [438, 130] on span "select" at bounding box center [442, 131] width 9 height 9
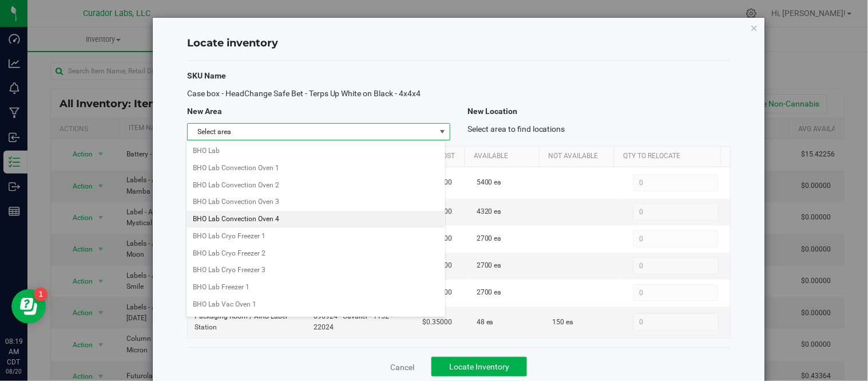
scroll to position [496, 0]
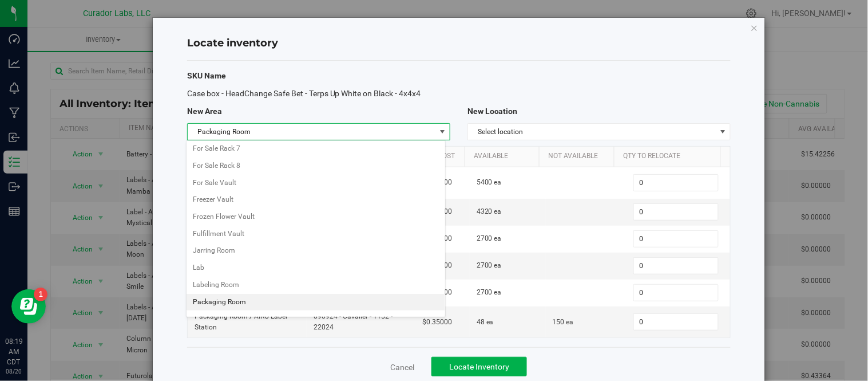
click at [255, 303] on li "Packaging Room" at bounding box center [316, 302] width 259 height 17
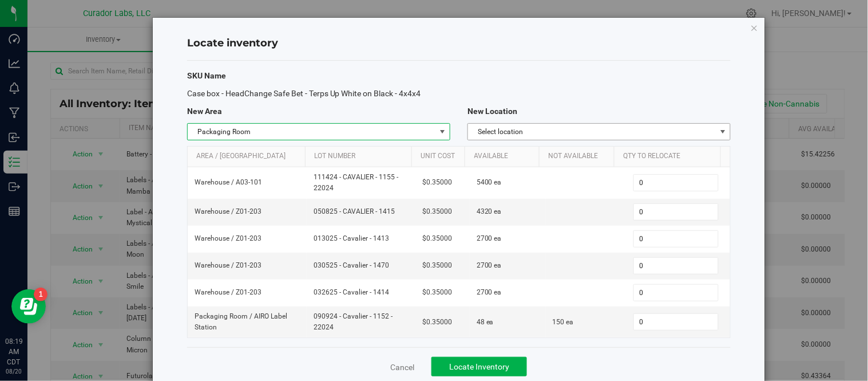
click at [544, 129] on span "Select location" at bounding box center [592, 132] width 248 height 16
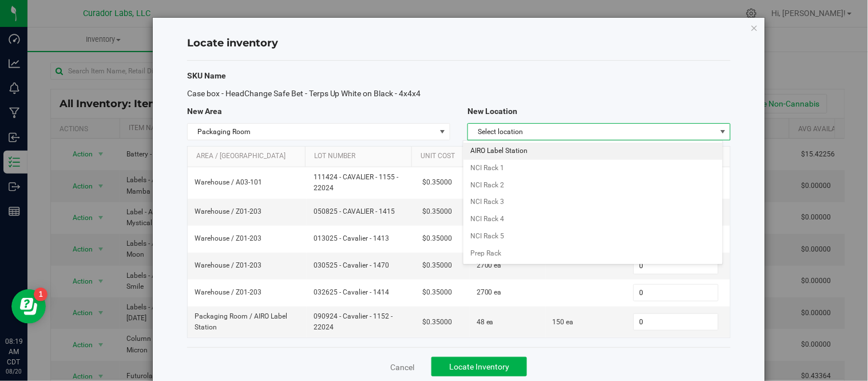
click at [524, 153] on li "AIRO Label Station" at bounding box center [593, 150] width 259 height 17
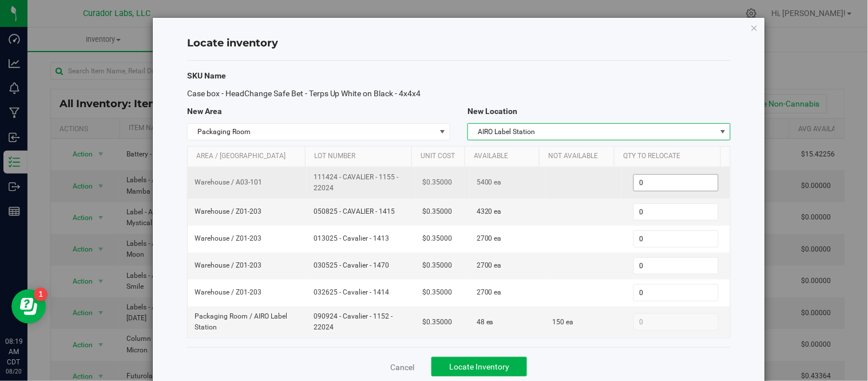
click at [633, 179] on span "0 0" at bounding box center [675, 182] width 85 height 17
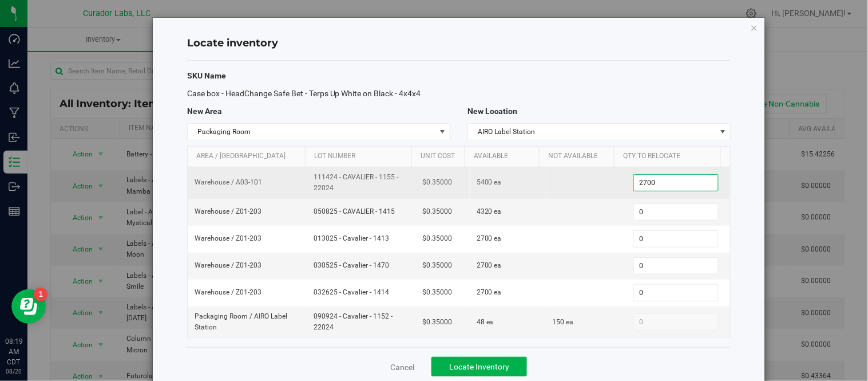
type input "270"
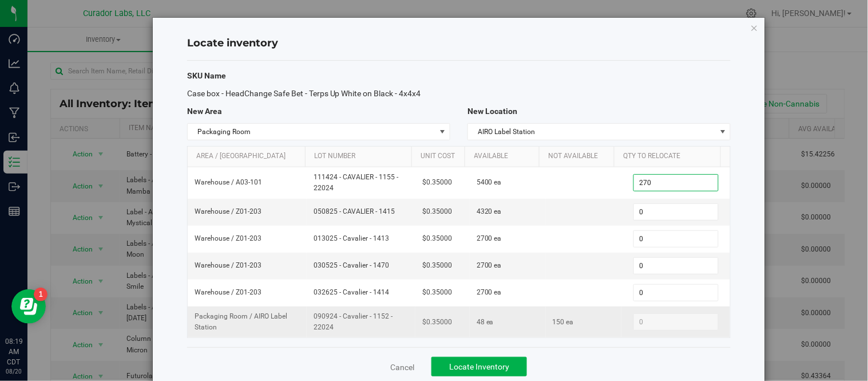
scroll to position [23, 0]
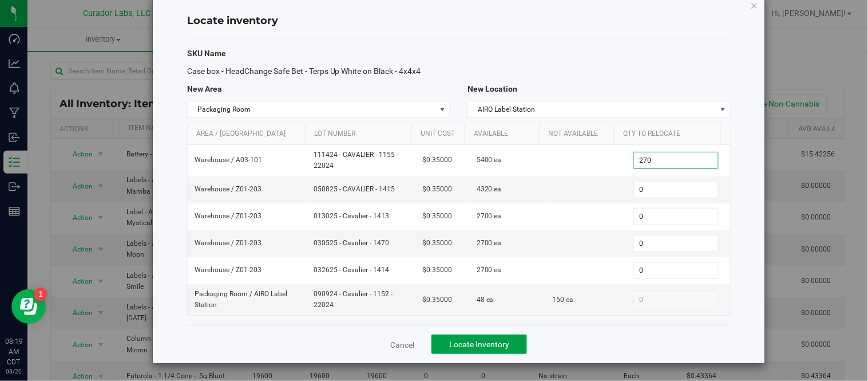
type input "270"
click at [501, 340] on span "Locate Inventory" at bounding box center [479, 343] width 60 height 9
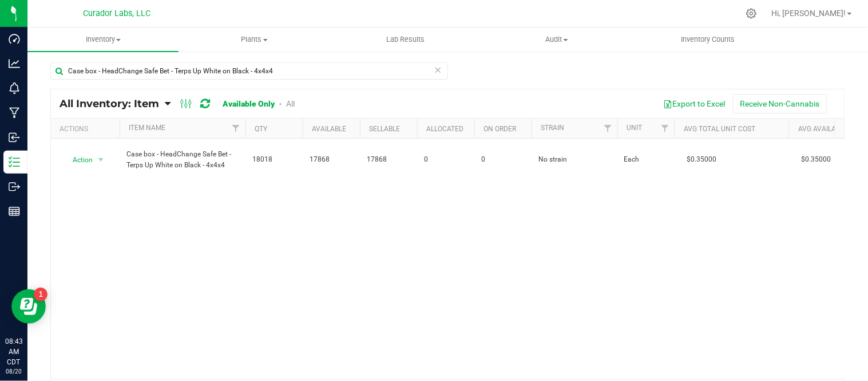
click at [435, 67] on icon at bounding box center [438, 69] width 8 height 14
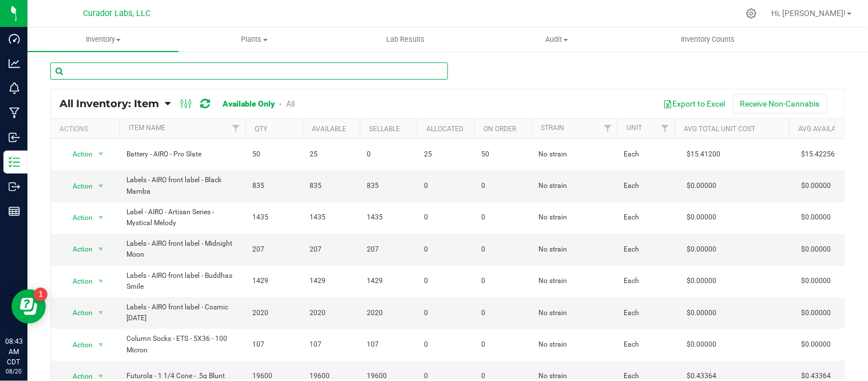
click at [392, 70] on input "text" at bounding box center [249, 70] width 398 height 17
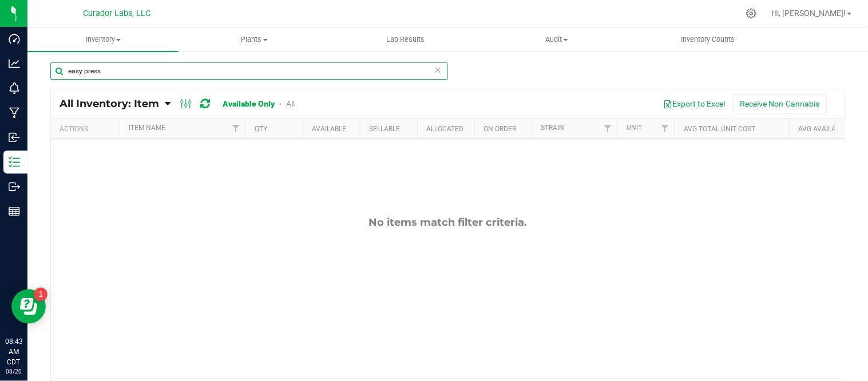
click at [117, 72] on input "easy press" at bounding box center [249, 70] width 398 height 17
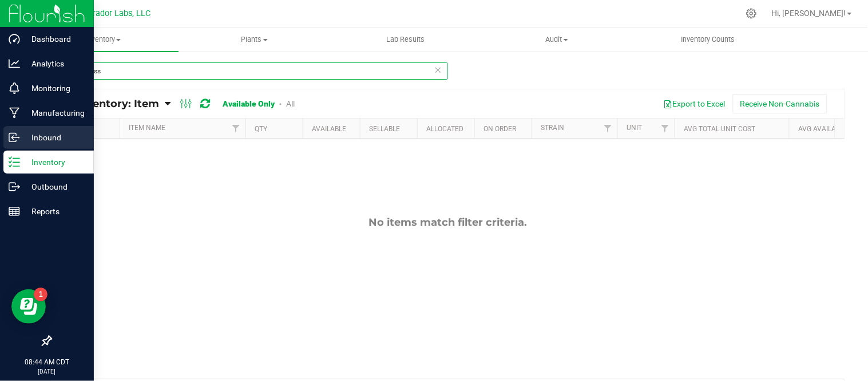
type input "easy press"
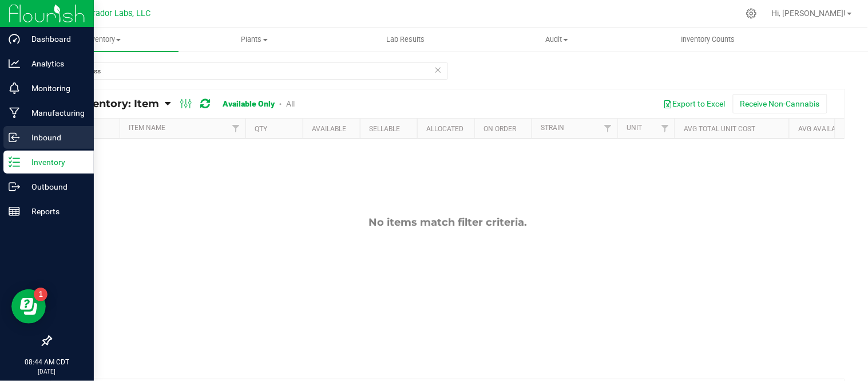
click at [65, 149] on link "Inbound" at bounding box center [47, 138] width 94 height 25
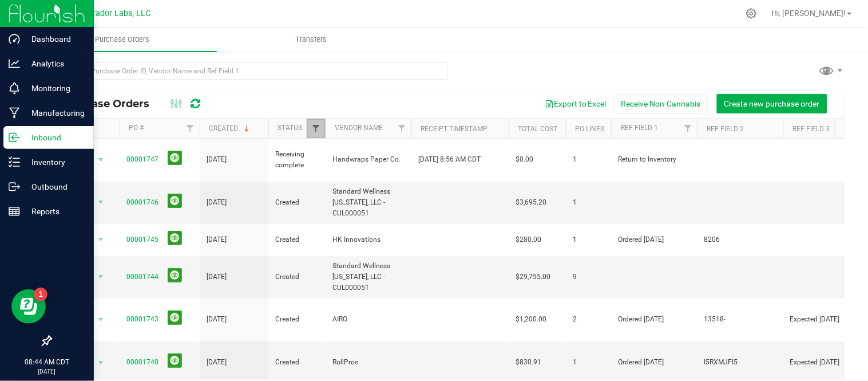
click at [319, 129] on span "Filter" at bounding box center [315, 128] width 9 height 9
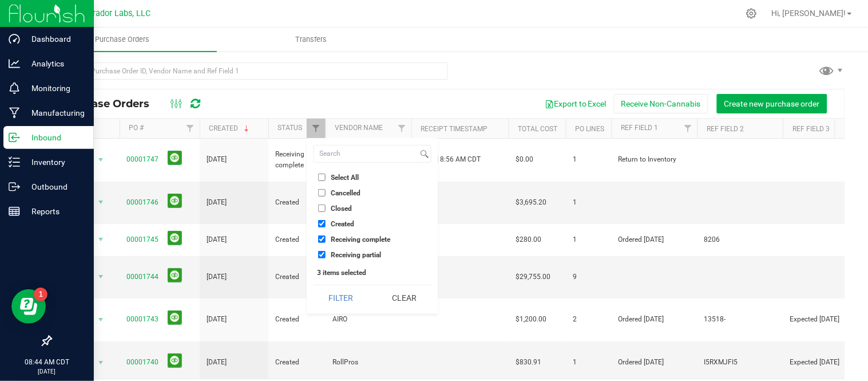
click at [317, 206] on li "Closed" at bounding box center [373, 208] width 118 height 12
click at [323, 207] on input "Closed" at bounding box center [321, 207] width 7 height 7
checkbox input "true"
click at [351, 295] on button "Filter" at bounding box center [341, 297] width 55 height 25
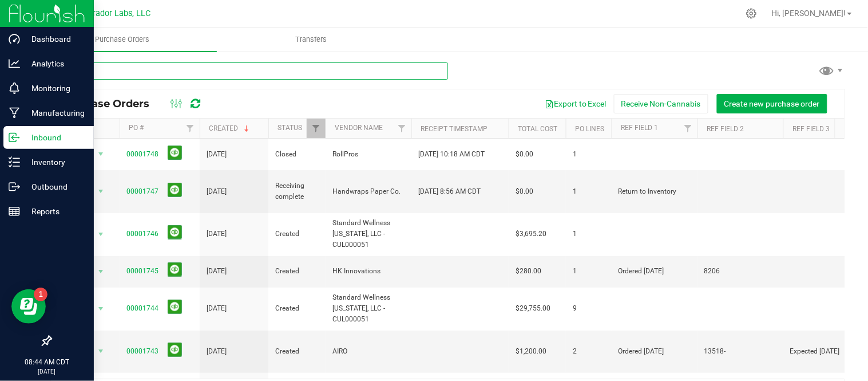
click at [207, 72] on input "text" at bounding box center [249, 70] width 398 height 17
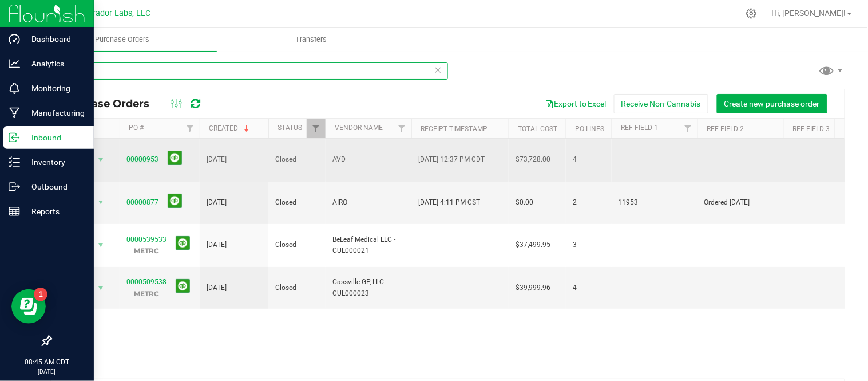
type input "953"
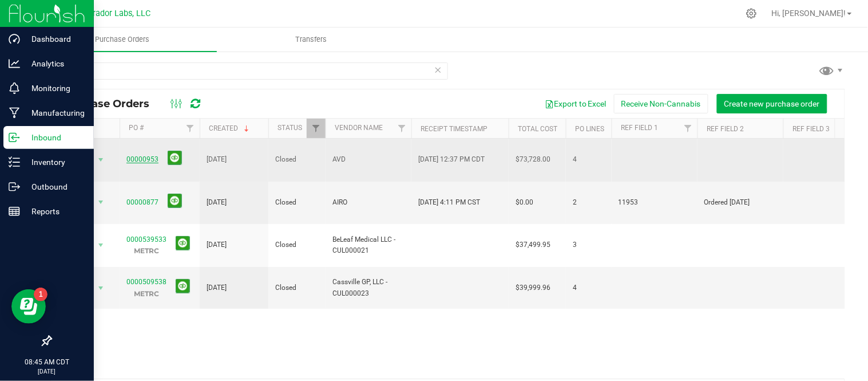
click at [146, 156] on link "00000953" at bounding box center [142, 159] width 32 height 8
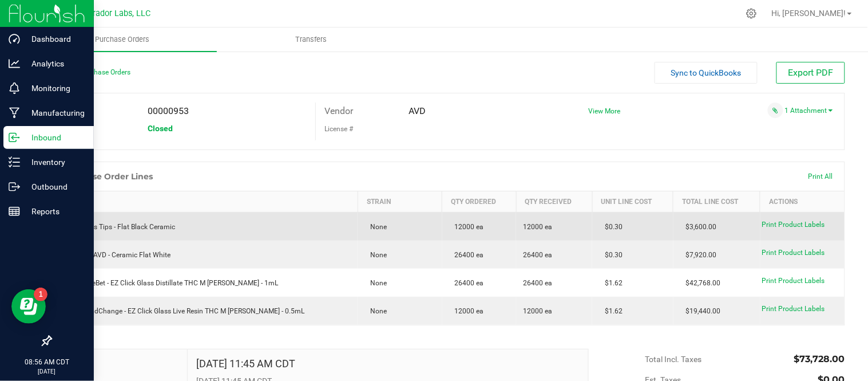
drag, startPoint x: 598, startPoint y: 227, endPoint x: 615, endPoint y: 227, distance: 17.2
click at [615, 227] on td "$0.30" at bounding box center [632, 226] width 81 height 29
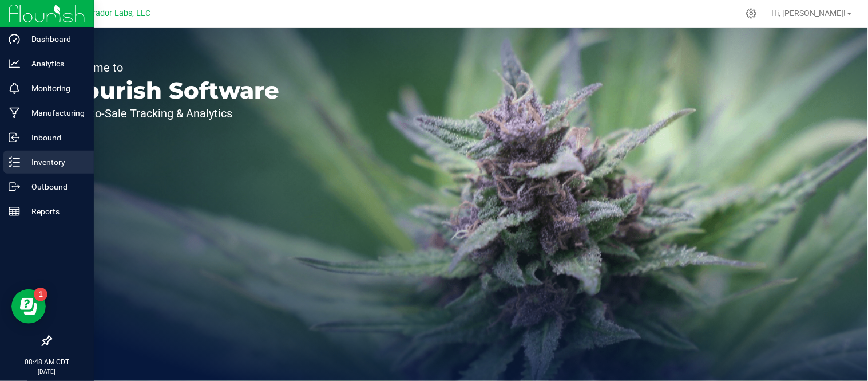
click at [39, 163] on p "Inventory" at bounding box center [54, 162] width 69 height 14
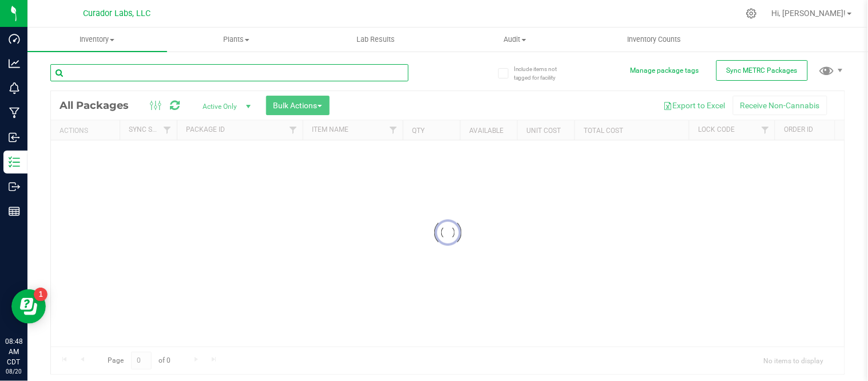
click at [237, 81] on input "text" at bounding box center [229, 72] width 358 height 17
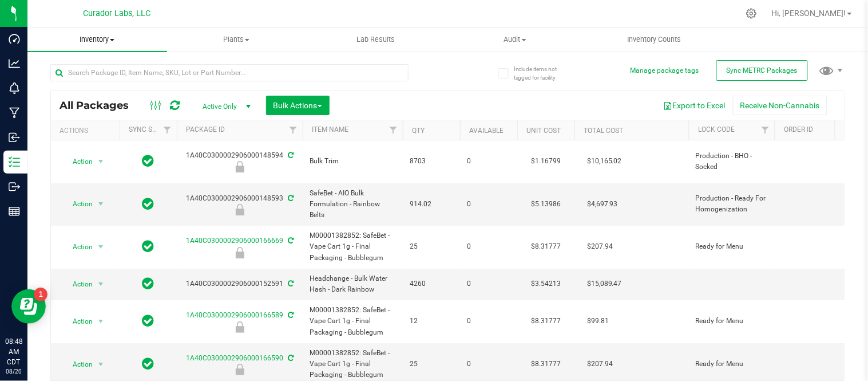
click at [112, 40] on span at bounding box center [112, 40] width 5 height 2
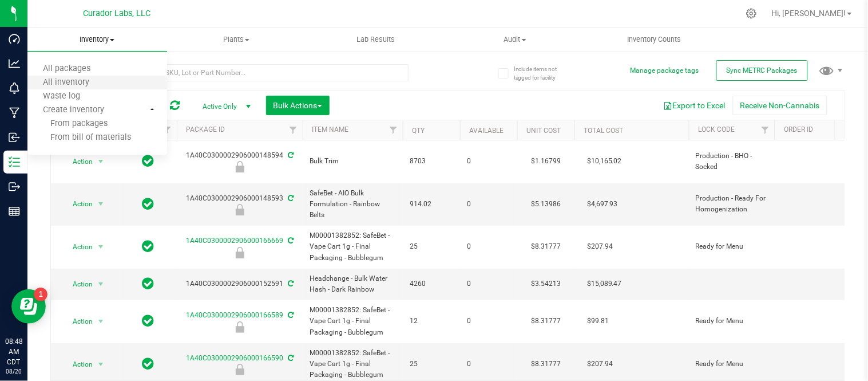
click at [89, 88] on li "All inventory" at bounding box center [97, 83] width 140 height 14
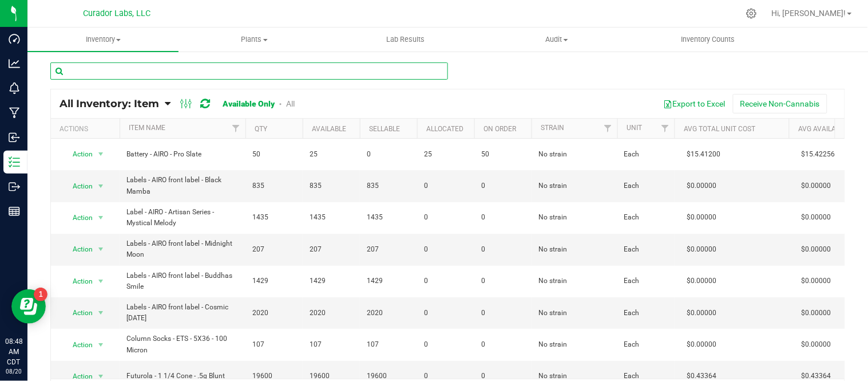
click at [186, 72] on input "text" at bounding box center [249, 70] width 398 height 17
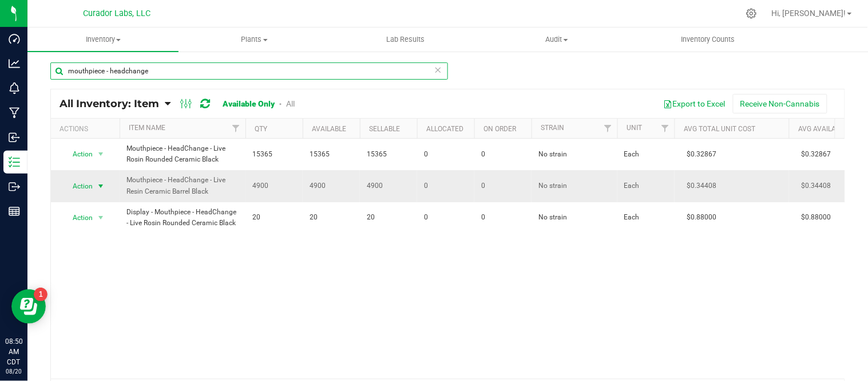
type input "mouthpiece - headchange"
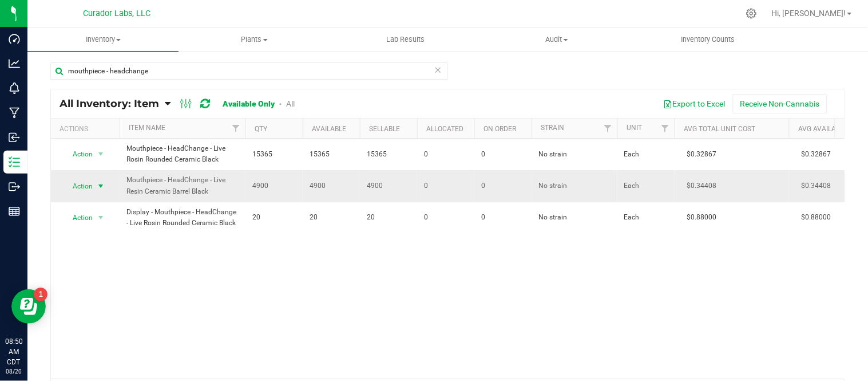
click at [101, 184] on span "select" at bounding box center [100, 185] width 9 height 9
click at [96, 258] on li "Locate inventory" at bounding box center [99, 256] width 73 height 17
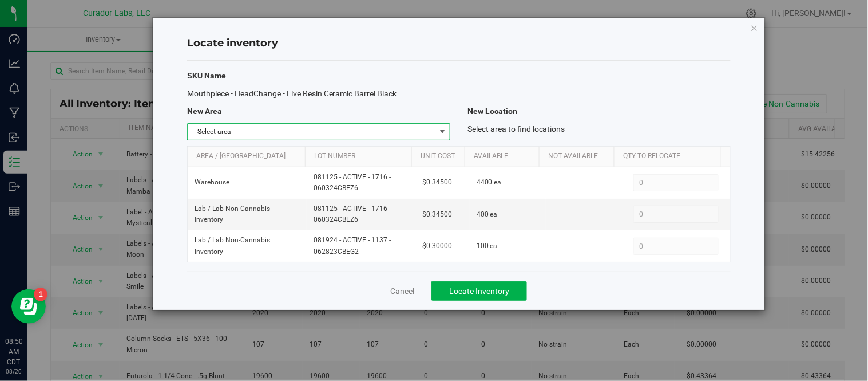
click at [439, 133] on span "select" at bounding box center [442, 131] width 9 height 9
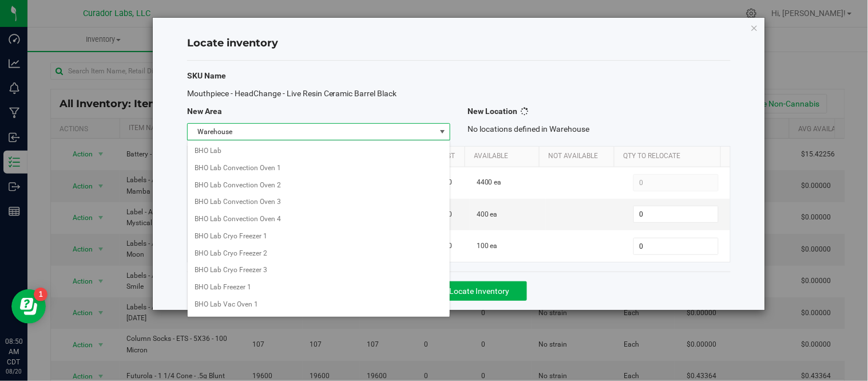
scroll to position [907, 0]
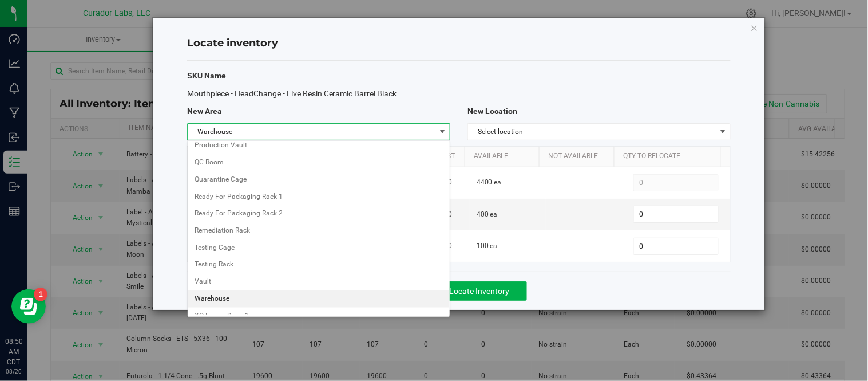
click at [248, 302] on li "Warehouse" at bounding box center [319, 298] width 262 height 17
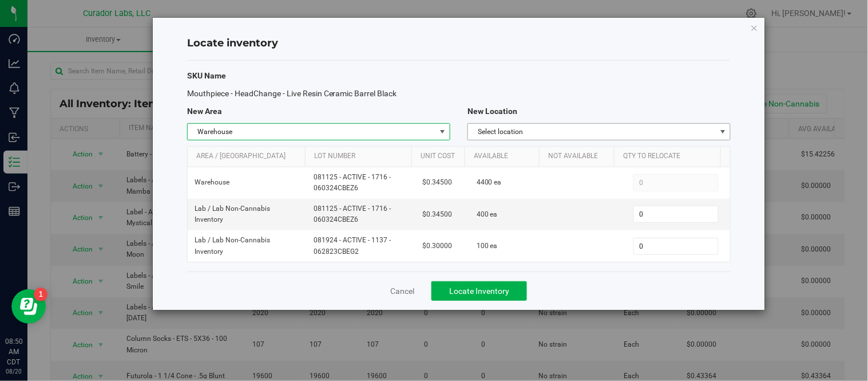
click at [622, 130] on span "Select location" at bounding box center [592, 132] width 248 height 16
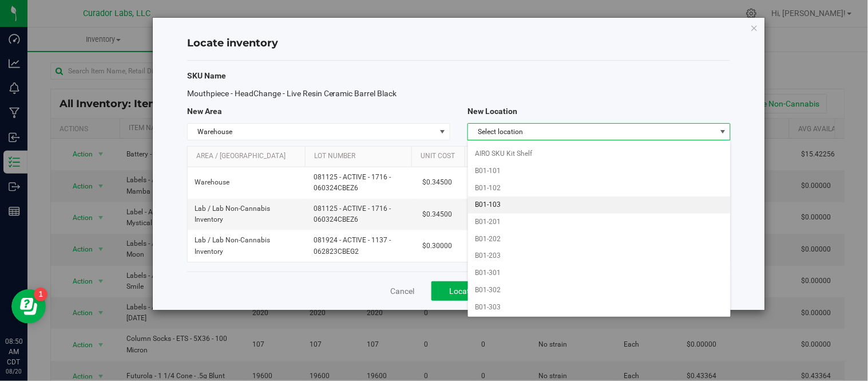
scroll to position [508, 0]
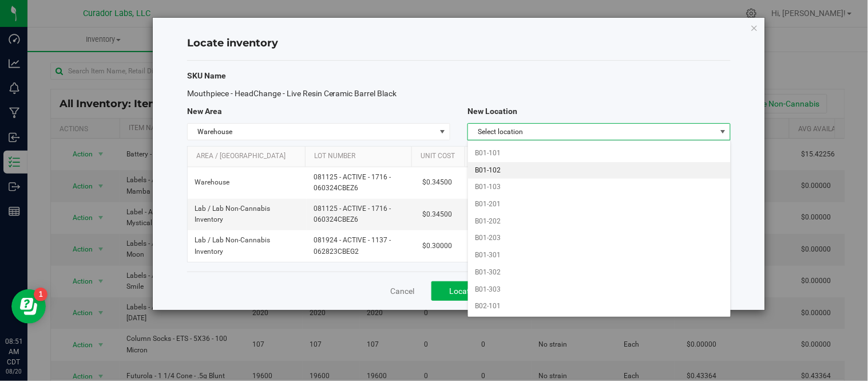
click at [526, 177] on li "B01-102" at bounding box center [599, 170] width 262 height 17
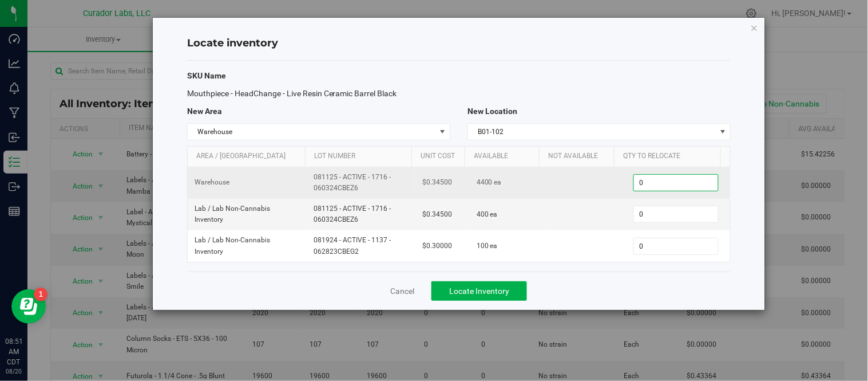
click at [645, 176] on span "0 0" at bounding box center [675, 182] width 85 height 17
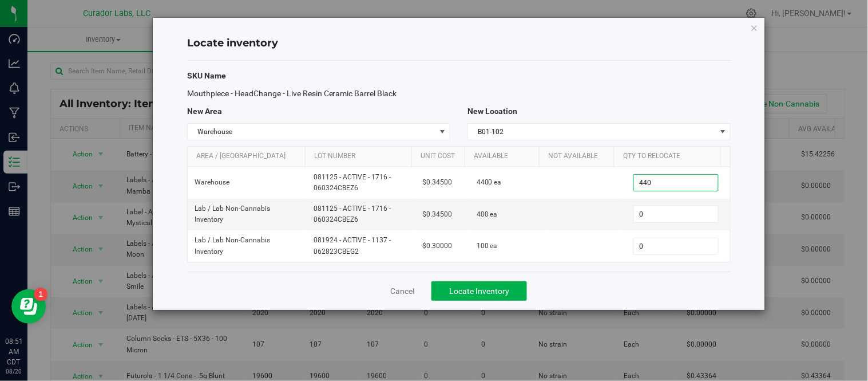
type input "4400"
type input "4,400"
click at [596, 274] on div "Cancel Locate Inventory" at bounding box center [459, 290] width 544 height 38
click at [474, 293] on span "Locate Inventory" at bounding box center [479, 290] width 60 height 9
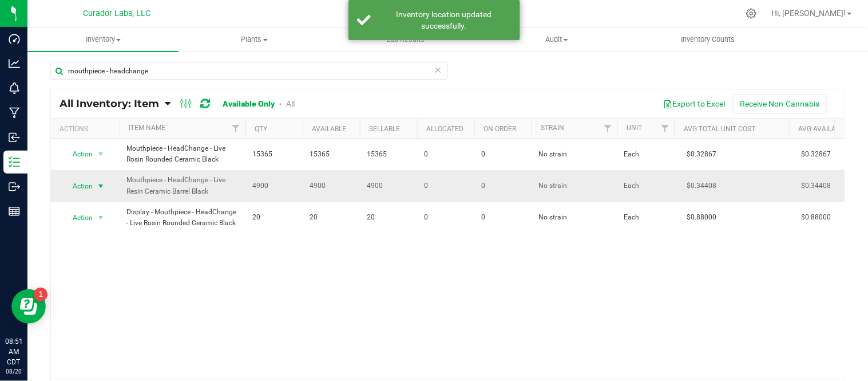
click at [103, 183] on span "select" at bounding box center [100, 185] width 9 height 9
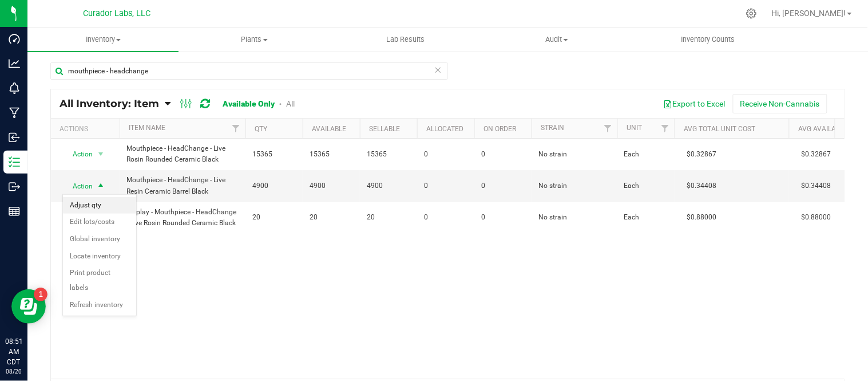
click at [100, 203] on li "Adjust qty" at bounding box center [99, 205] width 73 height 17
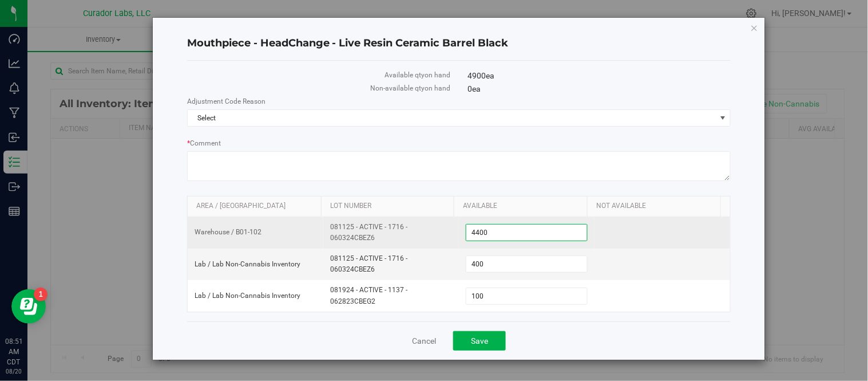
click at [498, 232] on span "4,400 4400" at bounding box center [527, 232] width 122 height 17
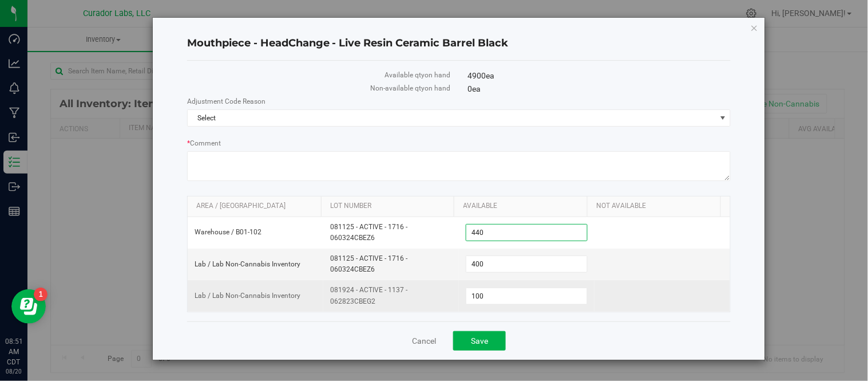
type input "4401"
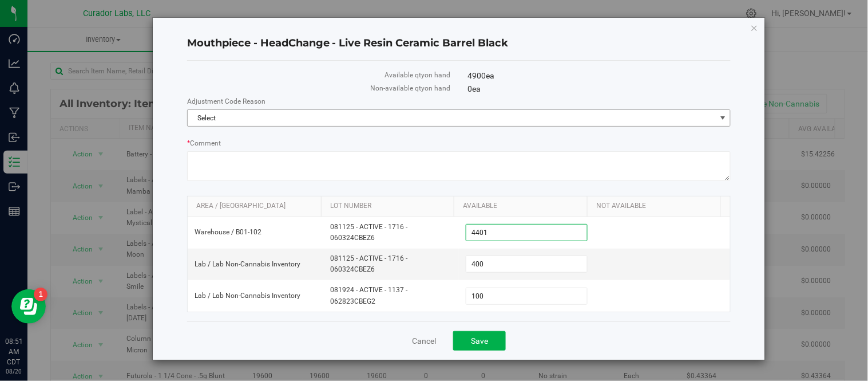
type input "4,401"
click at [522, 116] on span "Select" at bounding box center [452, 118] width 528 height 16
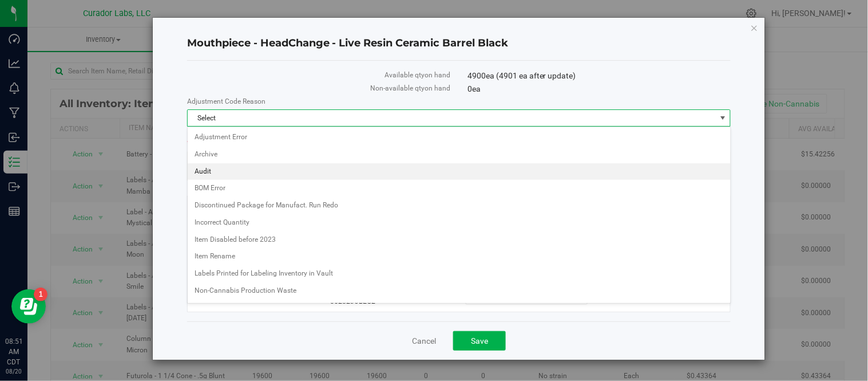
click at [225, 167] on li "Audit" at bounding box center [459, 171] width 543 height 17
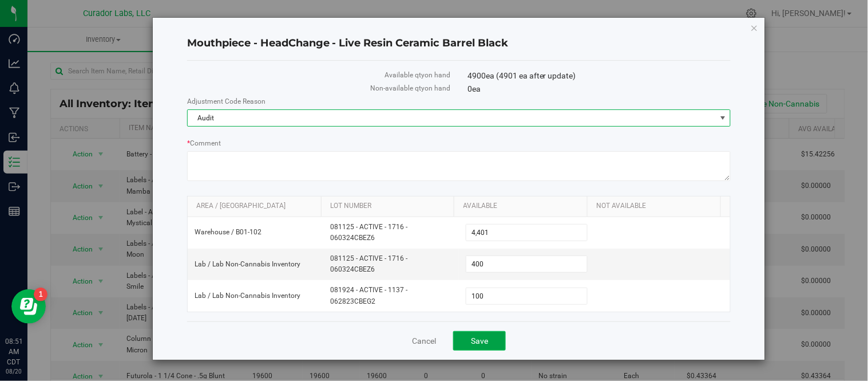
click at [486, 342] on span "Save" at bounding box center [479, 340] width 17 height 9
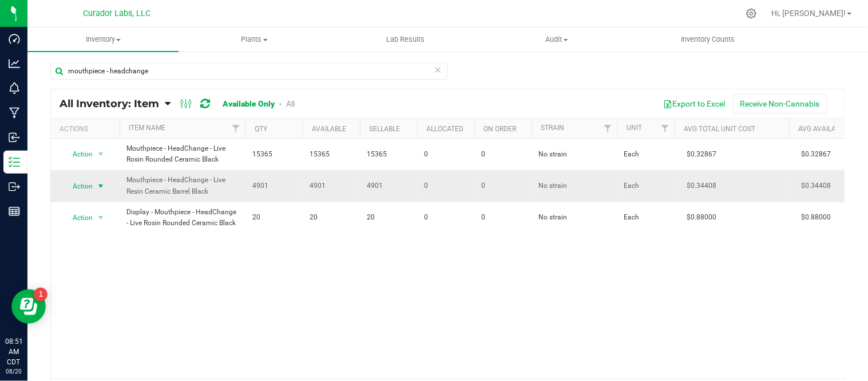
click at [104, 186] on span "select" at bounding box center [100, 185] width 9 height 9
click at [102, 256] on li "Locate inventory" at bounding box center [99, 256] width 73 height 17
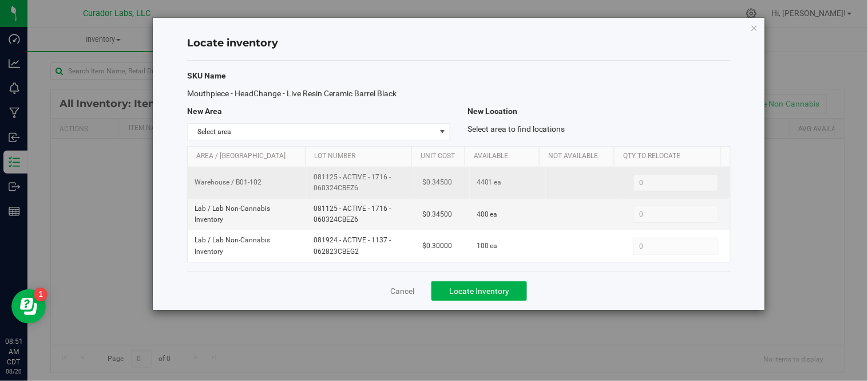
click at [666, 181] on span "0 0" at bounding box center [675, 182] width 85 height 17
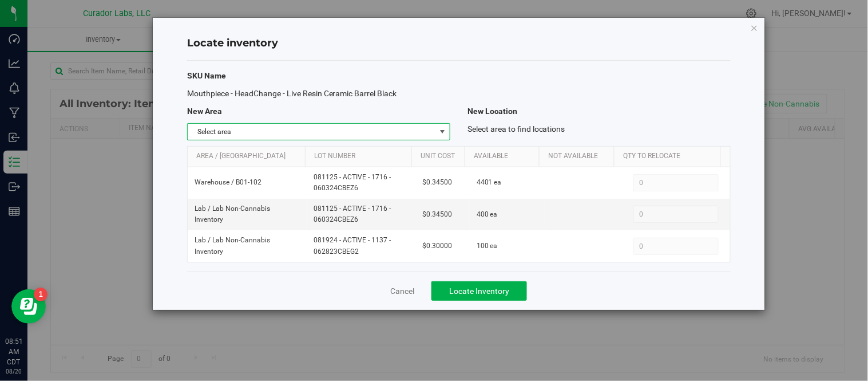
click at [432, 130] on span "Select area" at bounding box center [312, 132] width 248 height 16
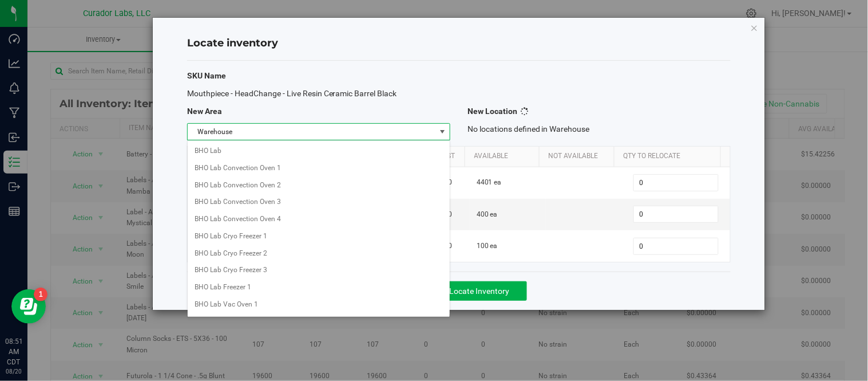
scroll to position [907, 0]
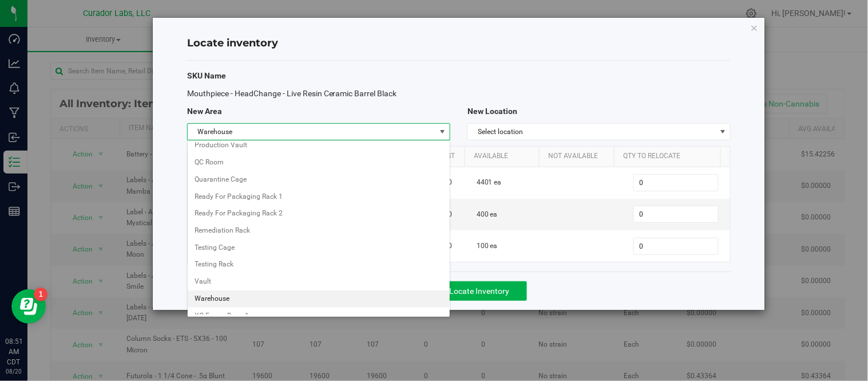
click at [249, 306] on li "Warehouse" at bounding box center [319, 298] width 262 height 17
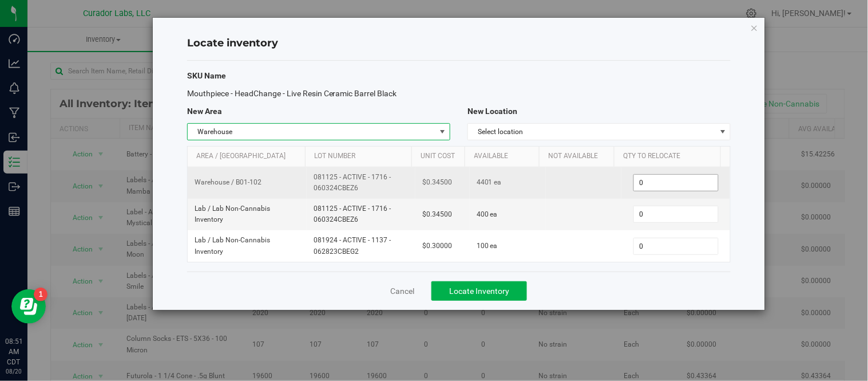
click at [694, 184] on span "0 0" at bounding box center [675, 182] width 85 height 17
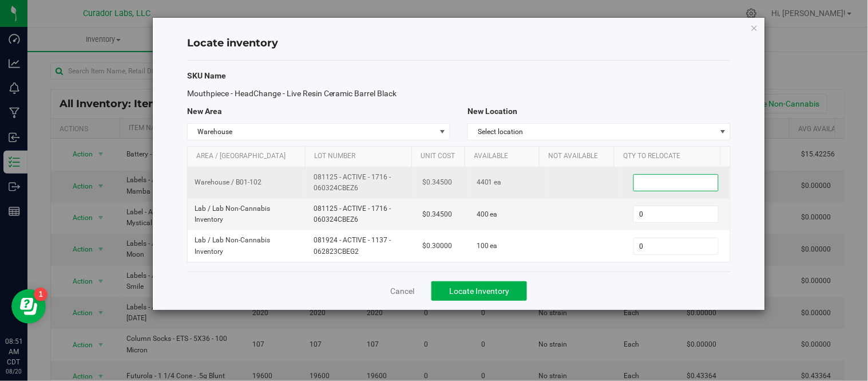
type input "1"
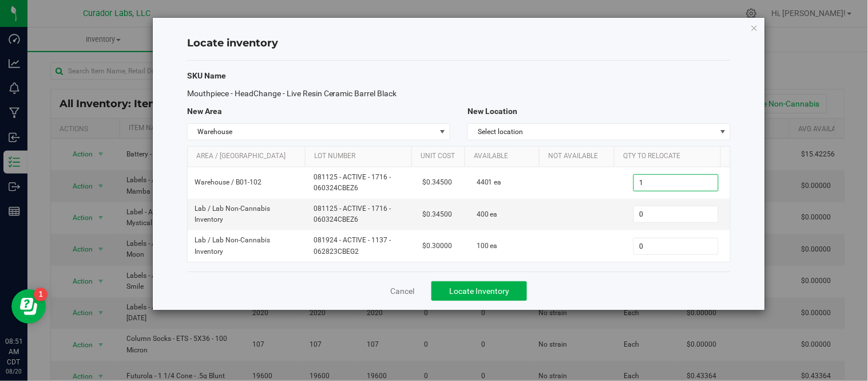
type input "1"
click at [568, 270] on div "SKU Name Mouthpiece - HeadChange - Live Resin Ceramic Barrel Black New Area New…" at bounding box center [459, 166] width 544 height 211
click at [489, 288] on span "Locate Inventory" at bounding box center [479, 290] width 60 height 9
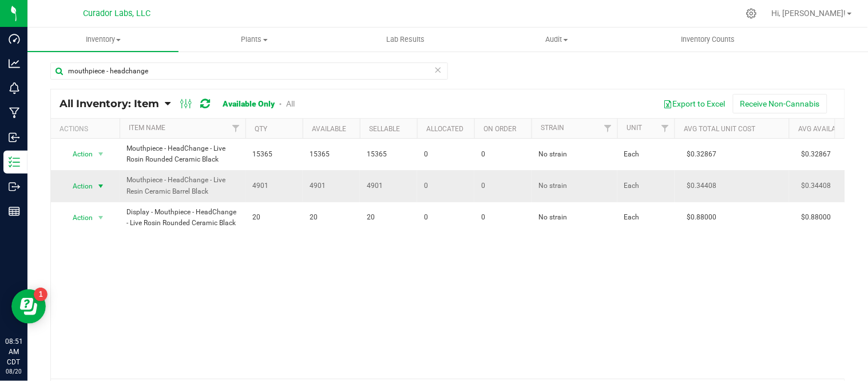
click at [101, 181] on span "select" at bounding box center [100, 185] width 9 height 9
click at [99, 227] on li "Edit lots/costs" at bounding box center [99, 221] width 73 height 17
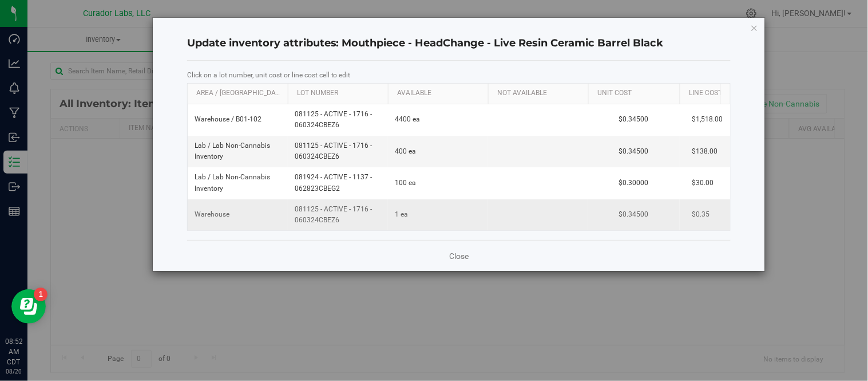
click at [328, 220] on span "081125 - ACTIVE - 1716 - 060324CBEZ6" at bounding box center [338, 215] width 86 height 22
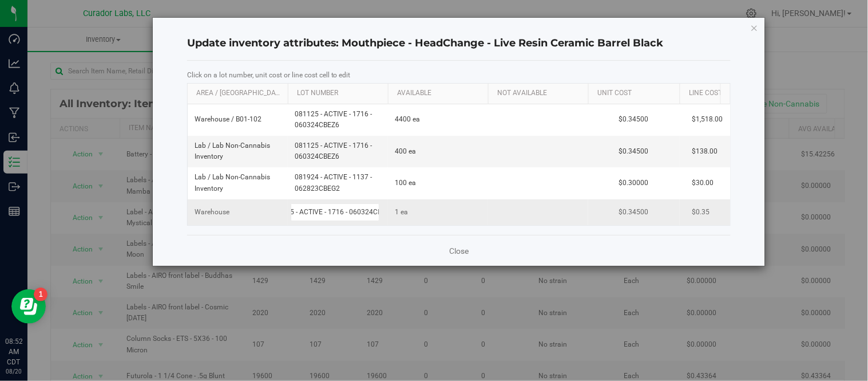
scroll to position [0, 38]
drag, startPoint x: 295, startPoint y: 212, endPoint x: 409, endPoint y: 216, distance: 113.9
click at [409, 216] on tr "Warehouse 081125 - ACTIVE - 1716 - 060324CBEZ6 1 ea $0.34500 $0.35" at bounding box center [480, 212] width 584 height 26
type input "0"
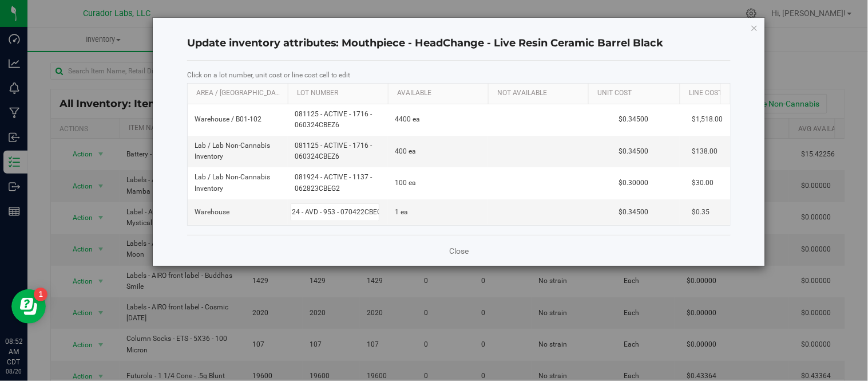
scroll to position [0, 25]
type input "031824 - AVD - 953 - 070422CBEG9"
click at [405, 262] on div "Close" at bounding box center [459, 250] width 544 height 31
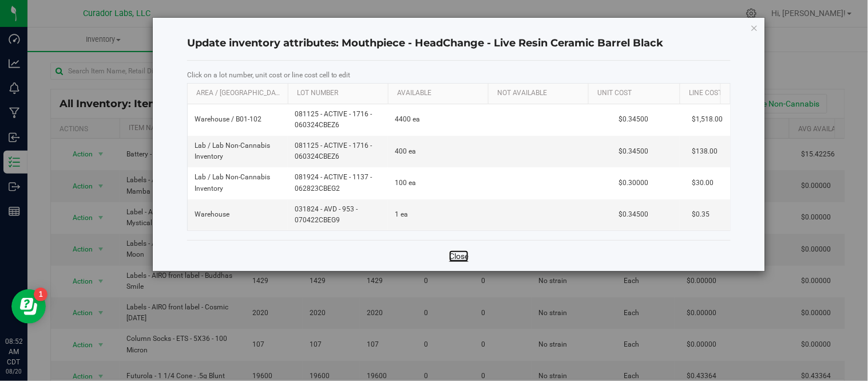
click at [462, 262] on link "Close" at bounding box center [458, 255] width 19 height 11
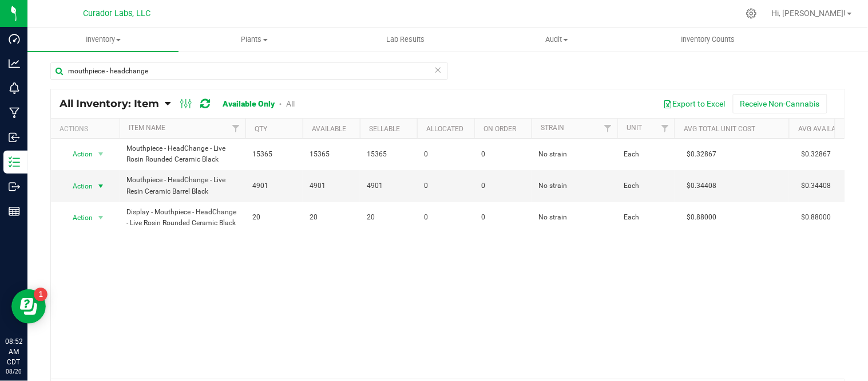
click at [105, 186] on span "select" at bounding box center [100, 185] width 9 height 9
click at [113, 207] on li "Adjust qty" at bounding box center [99, 205] width 73 height 17
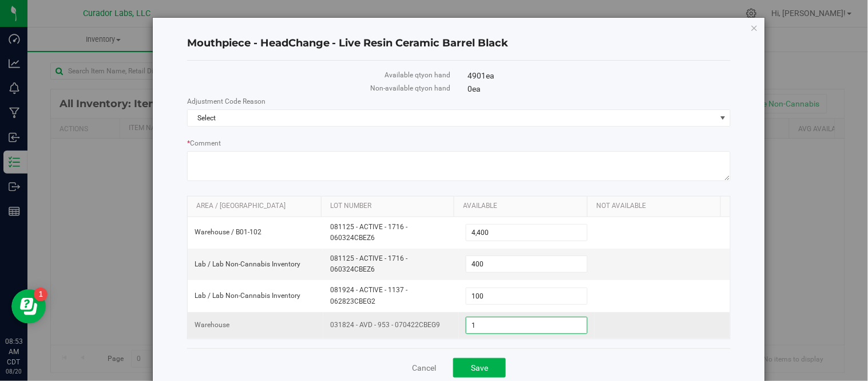
click at [469, 328] on span "1 1" at bounding box center [527, 324] width 122 height 17
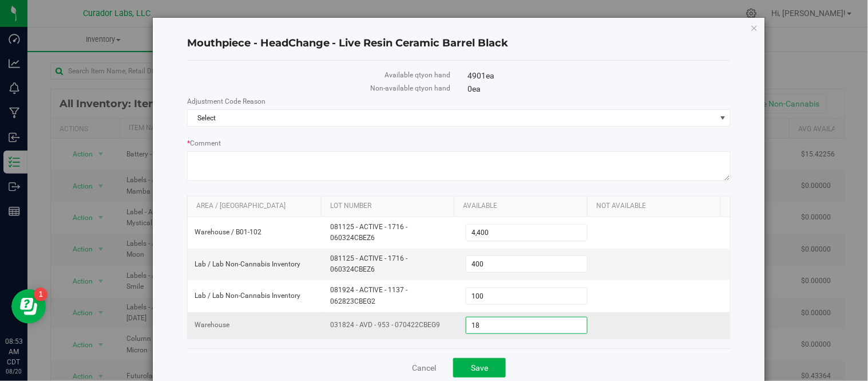
type input "187"
click at [692, 119] on span "Select" at bounding box center [452, 118] width 528 height 16
type input "187"
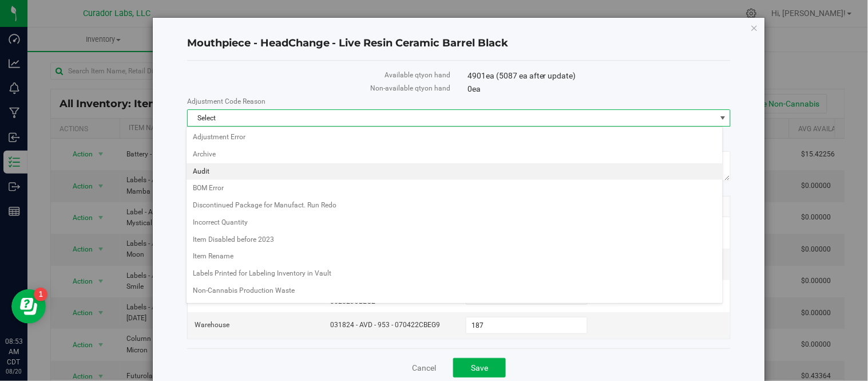
click at [230, 169] on li "Audit" at bounding box center [455, 171] width 536 height 17
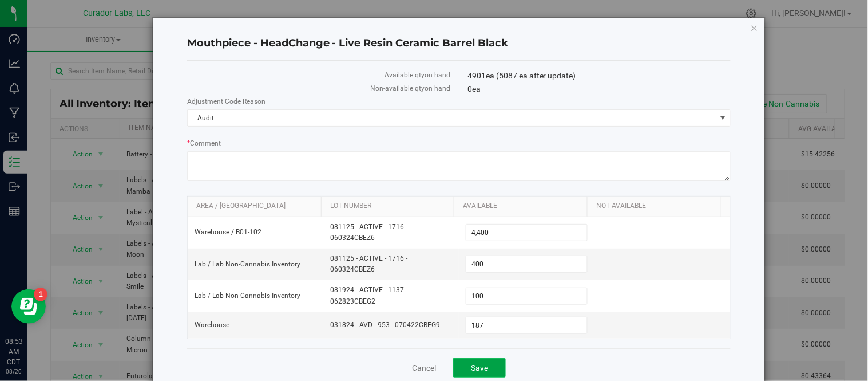
click at [474, 367] on span "Save" at bounding box center [479, 367] width 17 height 9
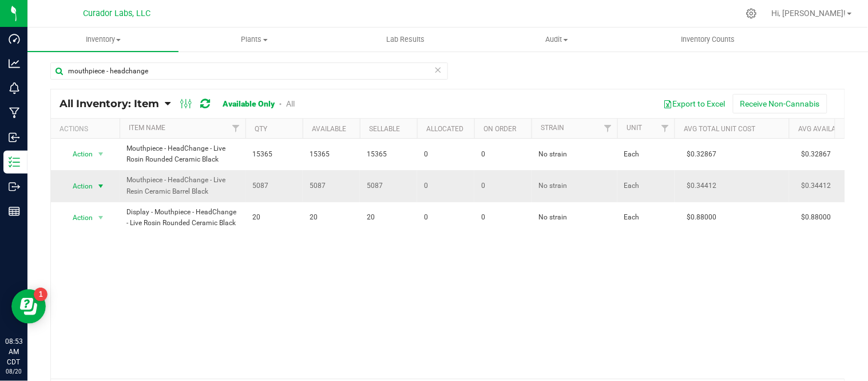
click at [101, 182] on span "select" at bounding box center [100, 185] width 9 height 9
click at [98, 262] on li "Locate inventory" at bounding box center [99, 256] width 73 height 17
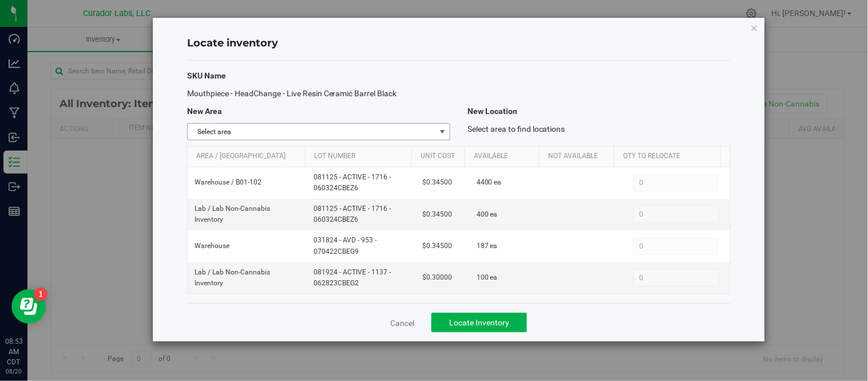
click at [441, 127] on span "select" at bounding box center [442, 131] width 9 height 9
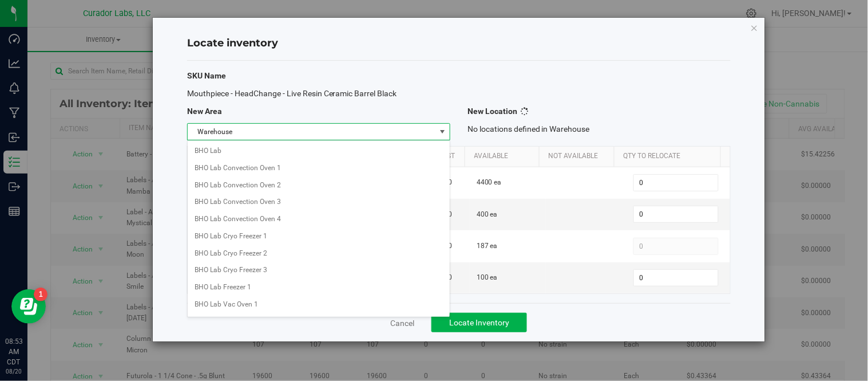
scroll to position [907, 0]
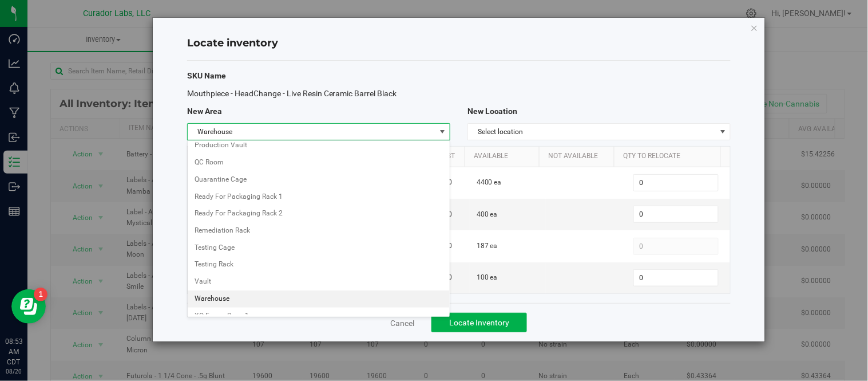
click at [255, 306] on li "Warehouse" at bounding box center [319, 298] width 262 height 17
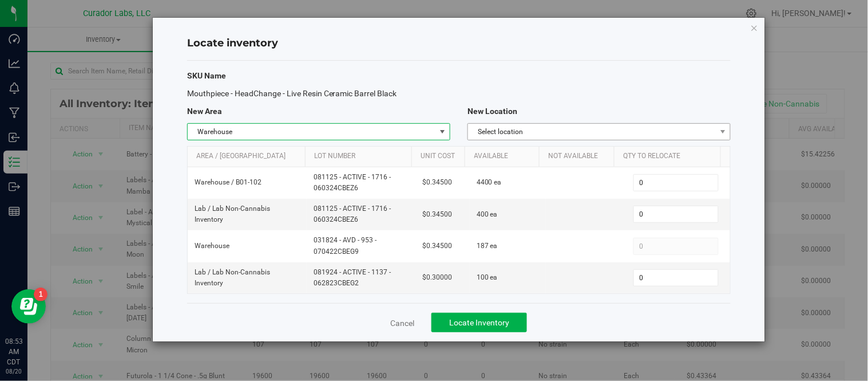
click at [661, 127] on span "Select location" at bounding box center [592, 132] width 248 height 16
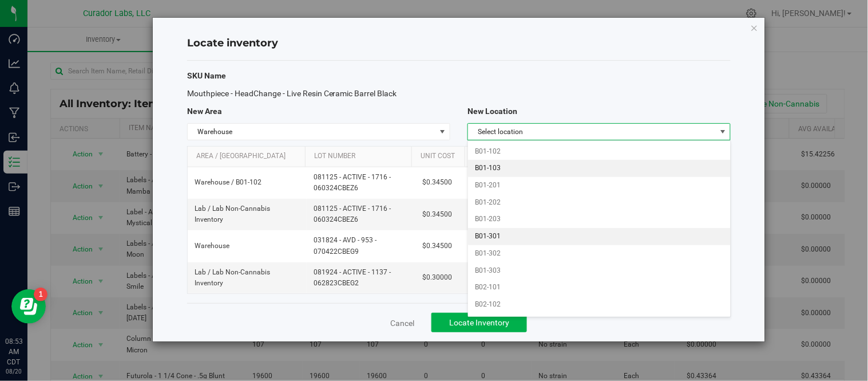
scroll to position [508, 0]
click at [512, 176] on li "B01-102" at bounding box center [599, 170] width 262 height 17
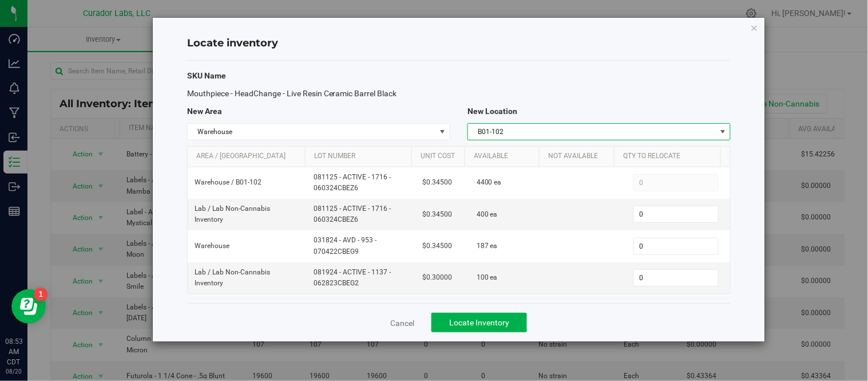
click at [641, 298] on div "SKU Name Mouthpiece - HeadChange - Live Resin Ceramic Barrel Black New Area New…" at bounding box center [459, 182] width 544 height 242
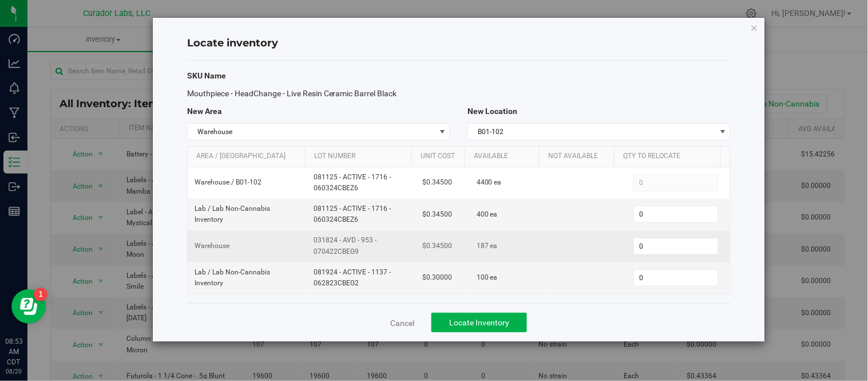
drag, startPoint x: 312, startPoint y: 240, endPoint x: 348, endPoint y: 255, distance: 38.3
click at [381, 252] on span "031824 - AVD - 953 - 070422CBEG9" at bounding box center [361, 246] width 95 height 22
copy span "031824 - AVD - 953 - 070422CBEG9"
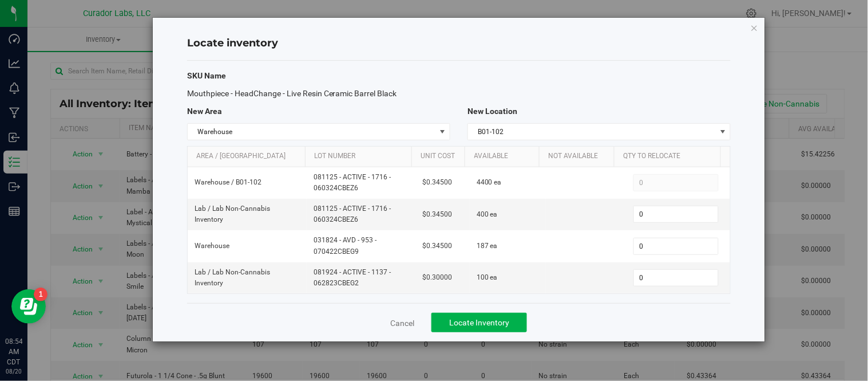
drag, startPoint x: 185, startPoint y: 93, endPoint x: 405, endPoint y: 93, distance: 219.2
click at [405, 93] on div "Mouthpiece - HeadChange - Live Resin Ceramic Barrel Black" at bounding box center [319, 94] width 280 height 12
copy span "Mouthpiece - HeadChange - Live Resin Ceramic Barrel Black"
click at [413, 322] on link "Cancel" at bounding box center [402, 322] width 24 height 11
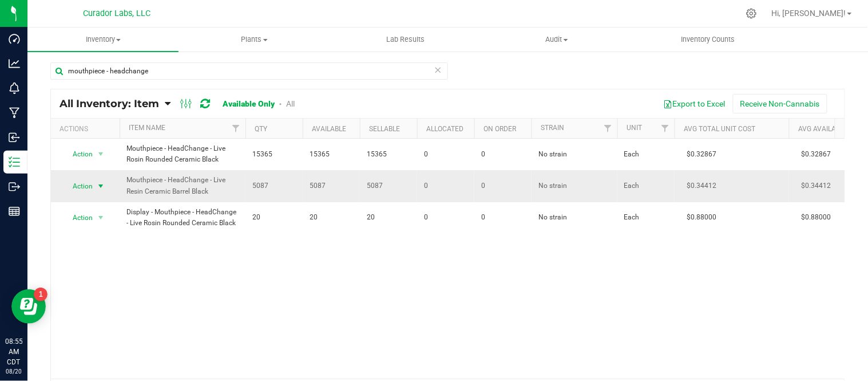
click at [101, 182] on span "select" at bounding box center [100, 185] width 9 height 9
click at [108, 201] on li "Adjust qty" at bounding box center [99, 205] width 73 height 17
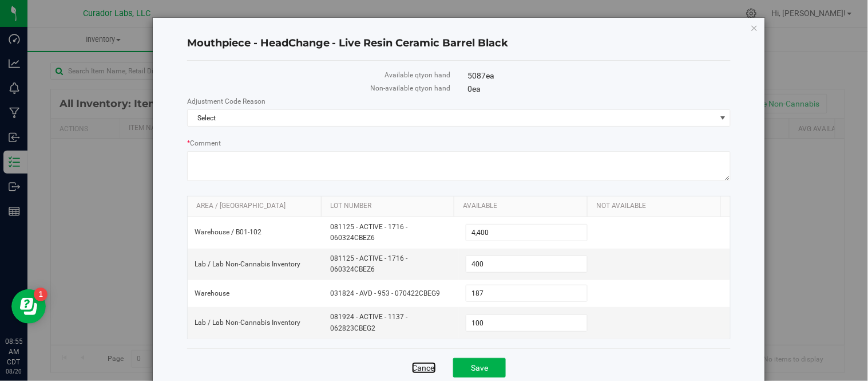
drag, startPoint x: 418, startPoint y: 363, endPoint x: 385, endPoint y: 346, distance: 37.9
click at [418, 363] on link "Cancel" at bounding box center [424, 367] width 24 height 11
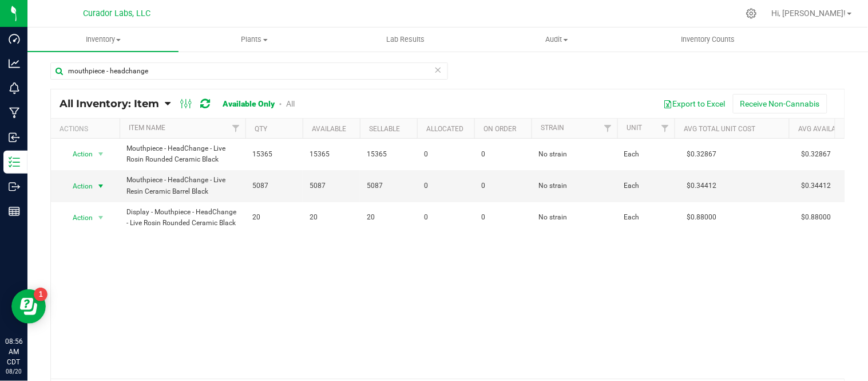
click at [106, 188] on span "select" at bounding box center [101, 186] width 14 height 16
click at [89, 219] on li "Edit lots/costs" at bounding box center [99, 221] width 73 height 17
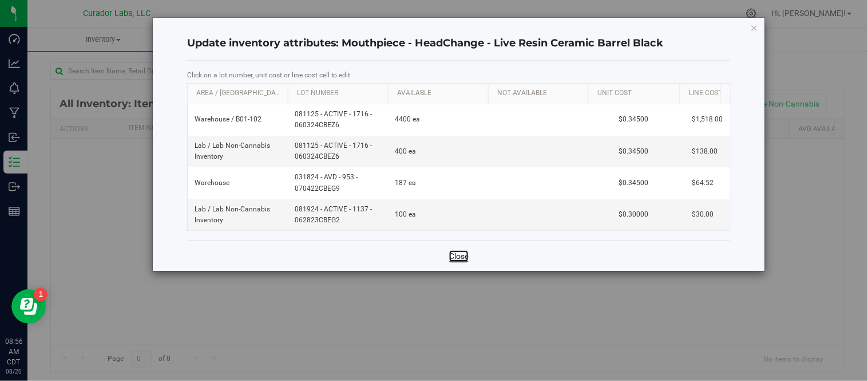
click at [450, 262] on link "Close" at bounding box center [458, 255] width 19 height 11
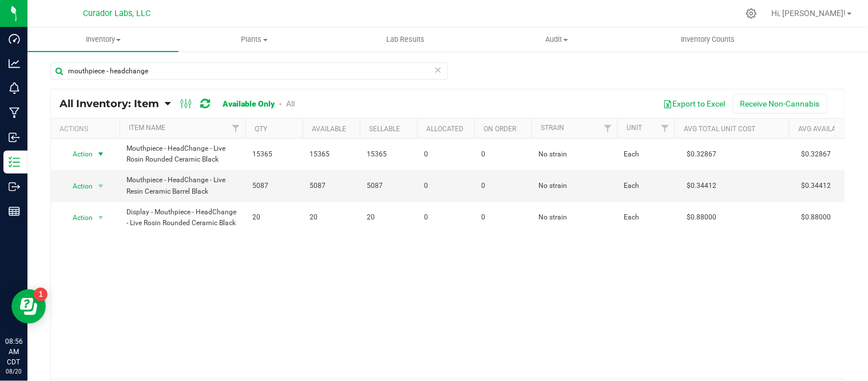
click at [104, 155] on span "select" at bounding box center [100, 153] width 9 height 9
click at [223, 279] on div "Action Action Adjust qty Edit lots/costs Global inventory Locate inventory Prin…" at bounding box center [448, 258] width 794 height 240
click at [105, 185] on span "select" at bounding box center [100, 185] width 9 height 9
click at [104, 223] on li "Edit lots/costs" at bounding box center [99, 221] width 73 height 17
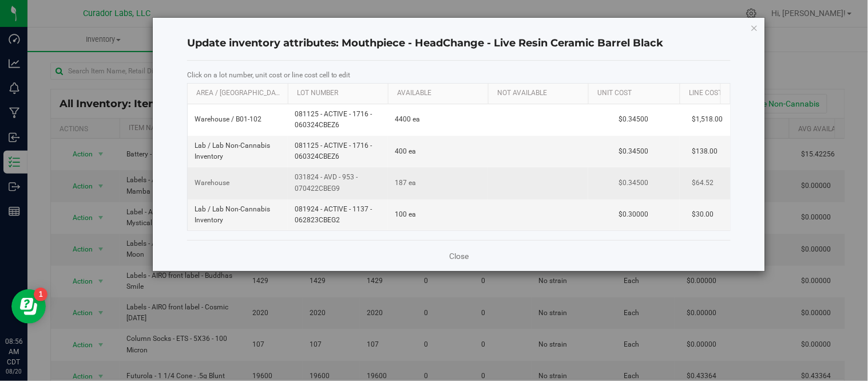
click at [636, 184] on td "$0.34500" at bounding box center [634, 182] width 92 height 31
drag, startPoint x: 636, startPoint y: 184, endPoint x: 592, endPoint y: 183, distance: 44.1
click at [592, 183] on input "0.345" at bounding box center [631, 183] width 79 height 16
type input "0.3"
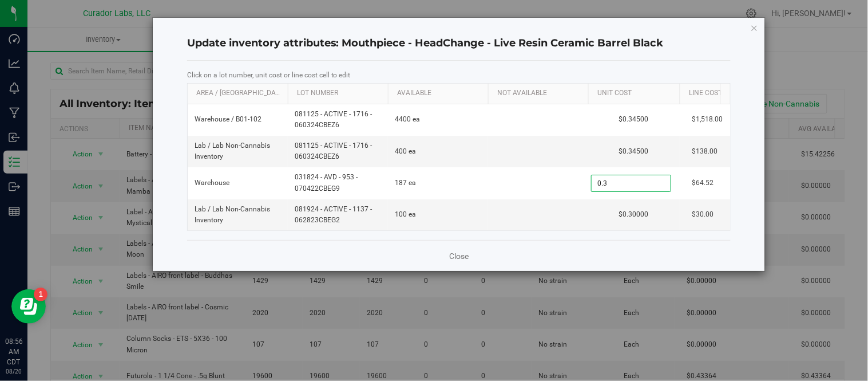
click at [595, 252] on div "Close" at bounding box center [459, 255] width 544 height 31
click at [464, 262] on link "Close" at bounding box center [458, 255] width 19 height 11
